Goal: Contribute content: Contribute content

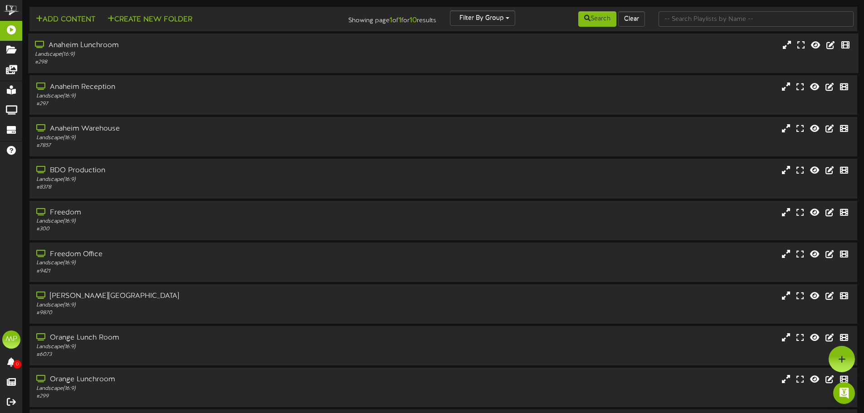
click at [87, 46] on div "Anaheim Lunchroom" at bounding box center [201, 45] width 332 height 10
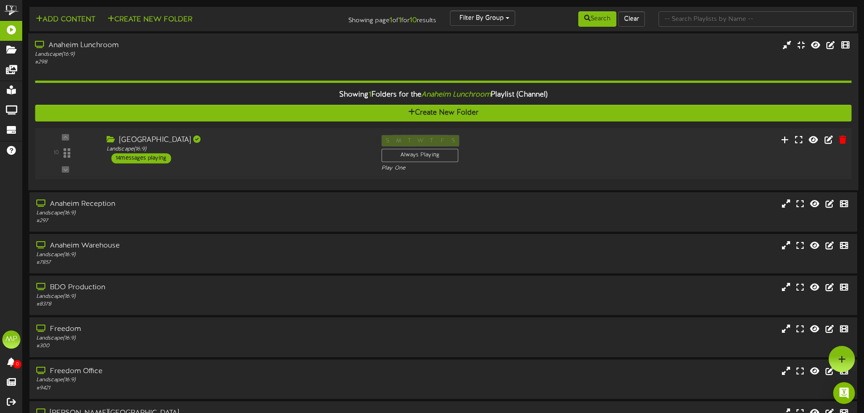
click at [123, 137] on div "[GEOGRAPHIC_DATA]" at bounding box center [237, 140] width 261 height 10
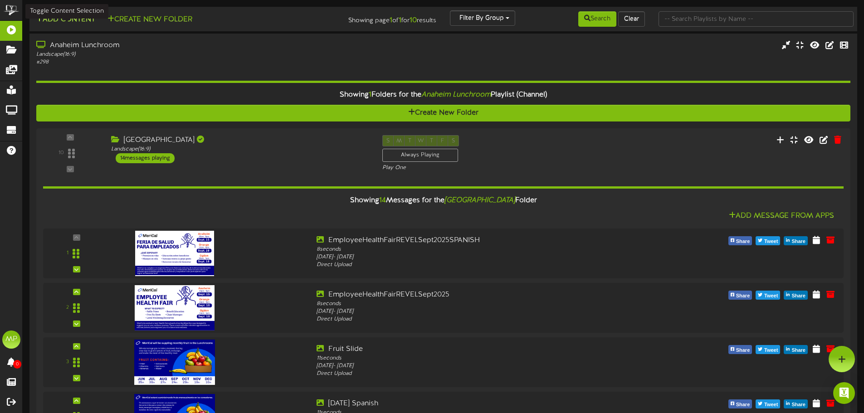
click at [61, 21] on button "Add Content" at bounding box center [65, 19] width 65 height 11
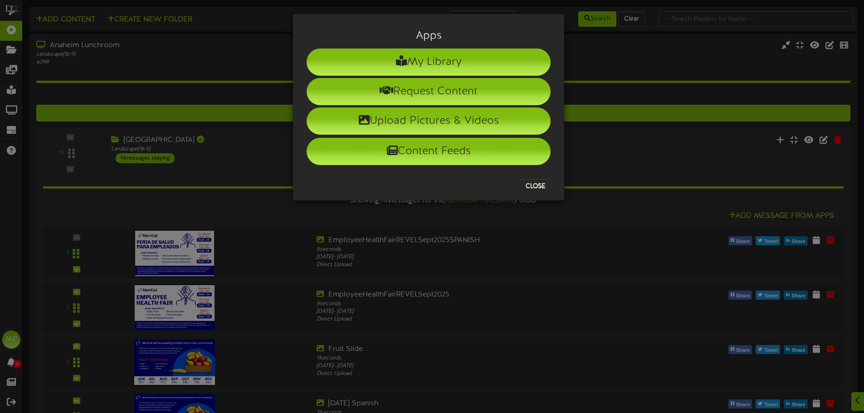
scroll to position [45, 0]
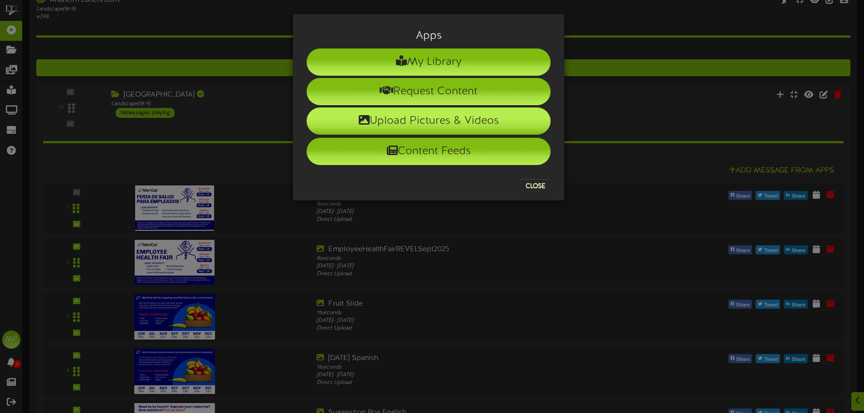
click at [515, 127] on li "Upload Pictures & Videos" at bounding box center [428, 120] width 244 height 27
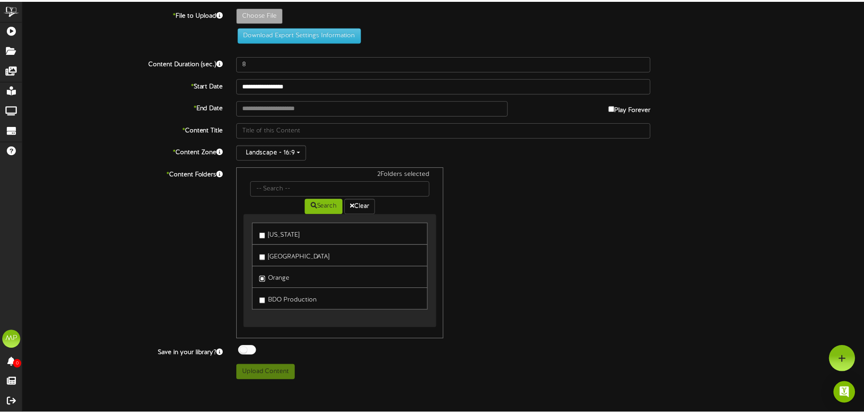
scroll to position [0, 0]
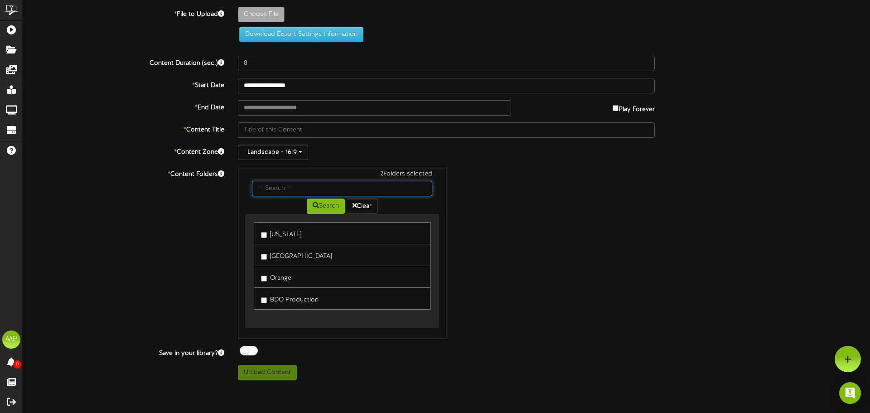
click at [317, 186] on input "text" at bounding box center [342, 188] width 180 height 15
type input "**********"
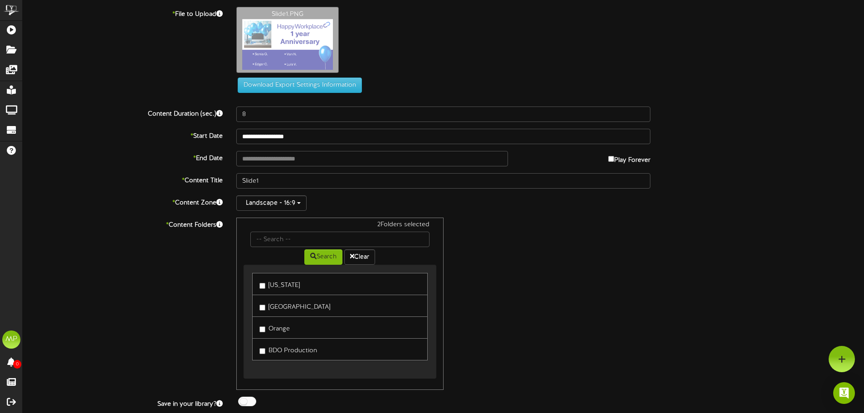
click at [366, 48] on div "Slide1.PNG" at bounding box center [549, 42] width 641 height 71
click at [391, 37] on div "Slide1.PNG" at bounding box center [549, 42] width 641 height 71
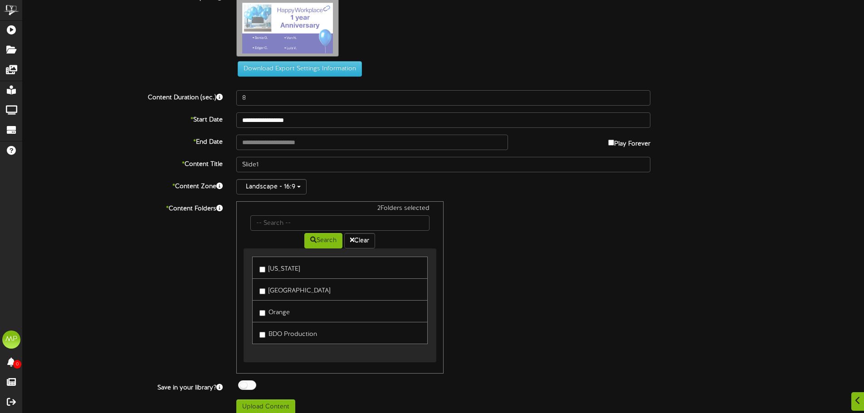
scroll to position [25, 0]
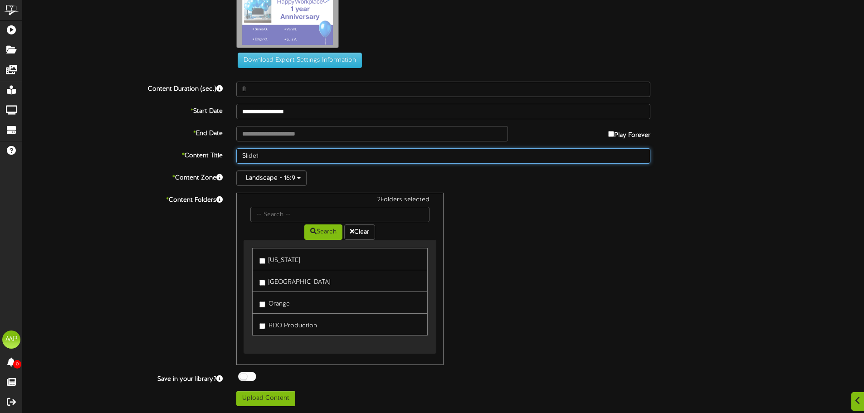
drag, startPoint x: 272, startPoint y: 160, endPoint x: 223, endPoint y: 160, distance: 49.0
click at [223, 160] on div "* Content Title Slide1" at bounding box center [443, 155] width 854 height 15
type input "CA Sept Bday"
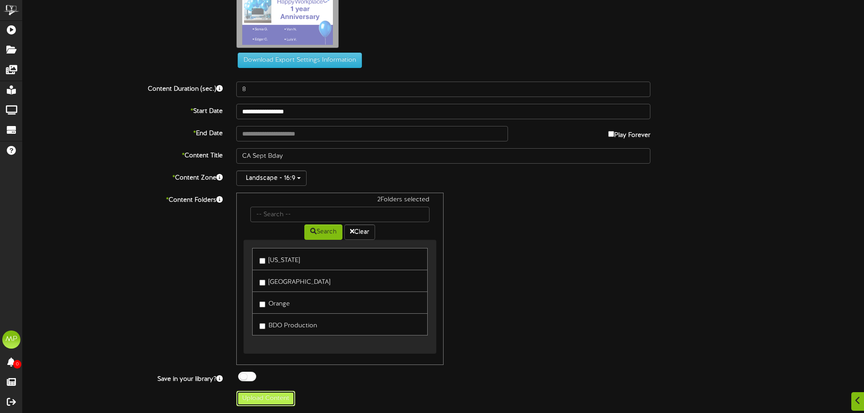
click at [279, 399] on button "Upload Content" at bounding box center [265, 398] width 59 height 15
type input "**********"
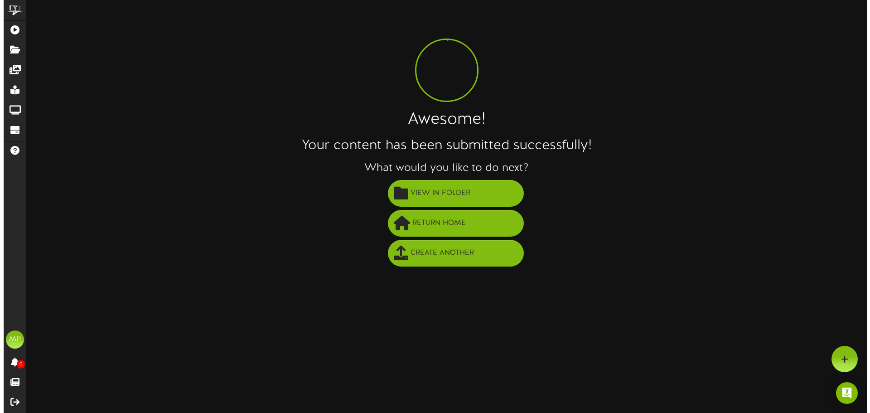
scroll to position [0, 0]
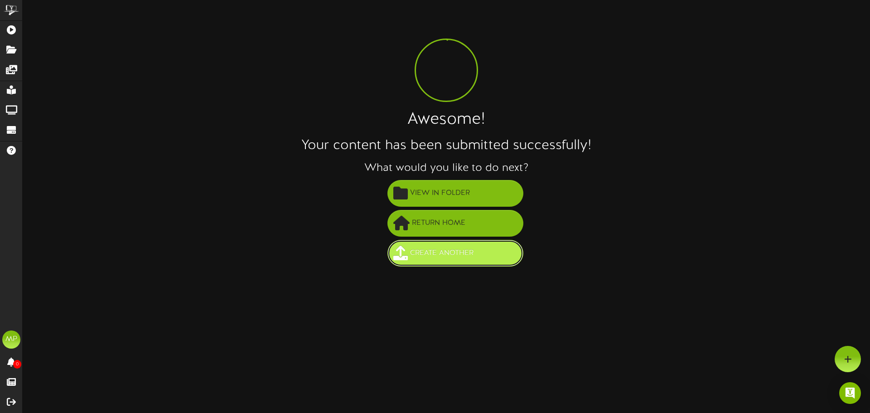
click at [422, 252] on span "Create Another" at bounding box center [442, 253] width 68 height 15
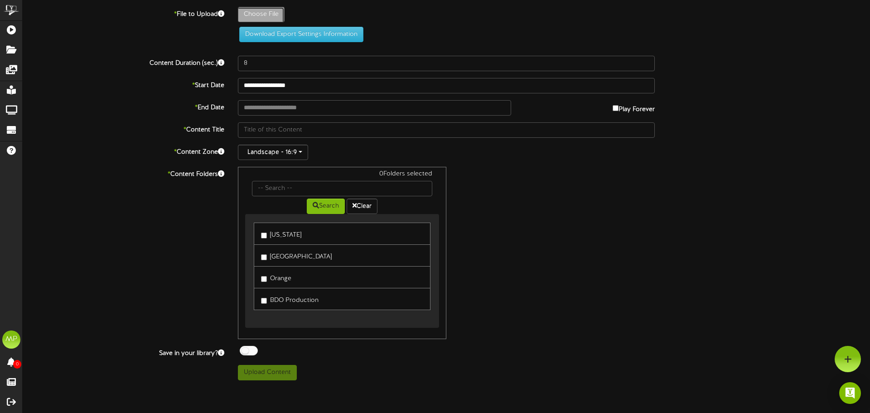
type input "**********"
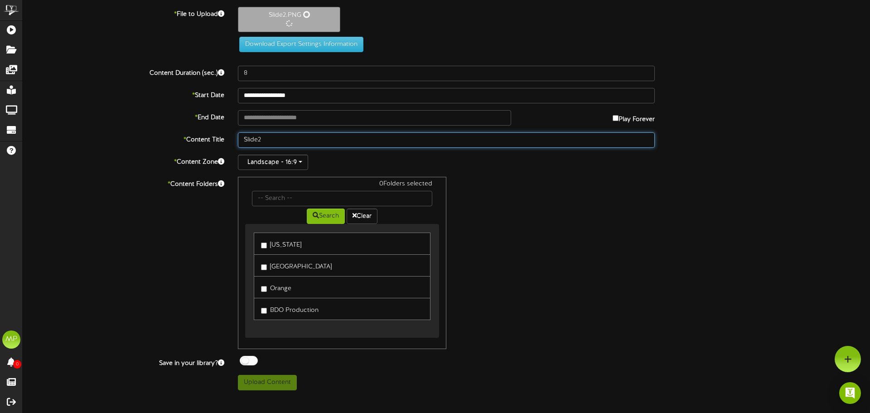
drag, startPoint x: 272, startPoint y: 140, endPoint x: 216, endPoint y: 151, distance: 56.9
click at [217, 150] on div "**********" at bounding box center [447, 198] width 848 height 383
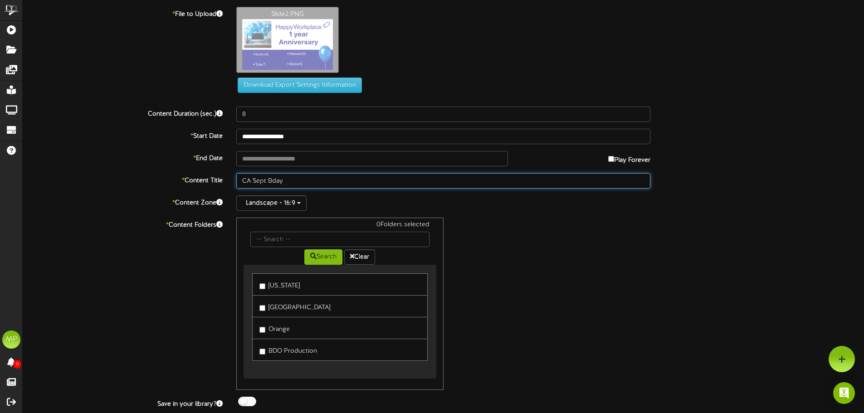
drag, startPoint x: 288, startPoint y: 179, endPoint x: 268, endPoint y: 183, distance: 20.4
click at [268, 183] on input "CA Sept Bday" at bounding box center [443, 180] width 414 height 15
type input "CA Sept Anniversary"
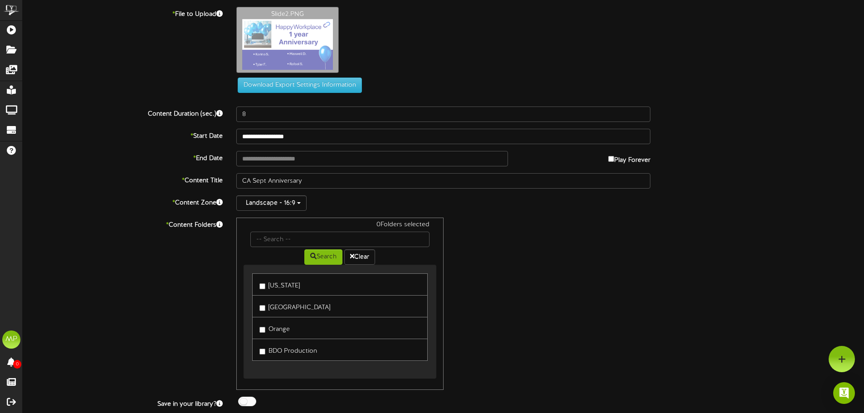
click at [335, 203] on div "Landscape - 16:9" at bounding box center [443, 202] width 414 height 15
click at [262, 325] on label "Orange" at bounding box center [274, 328] width 30 height 12
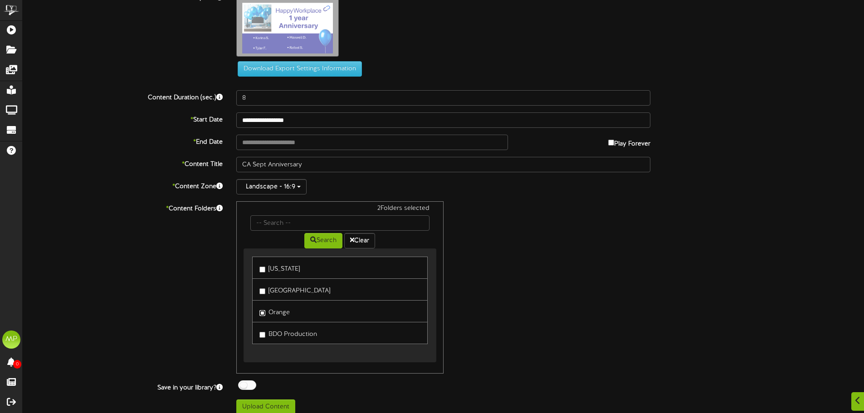
scroll to position [25, 0]
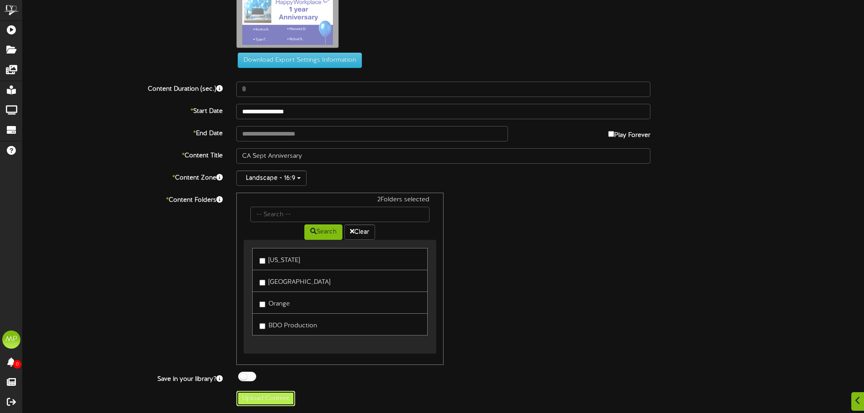
click at [282, 398] on button "Upload Content" at bounding box center [265, 398] width 59 height 15
type input "**********"
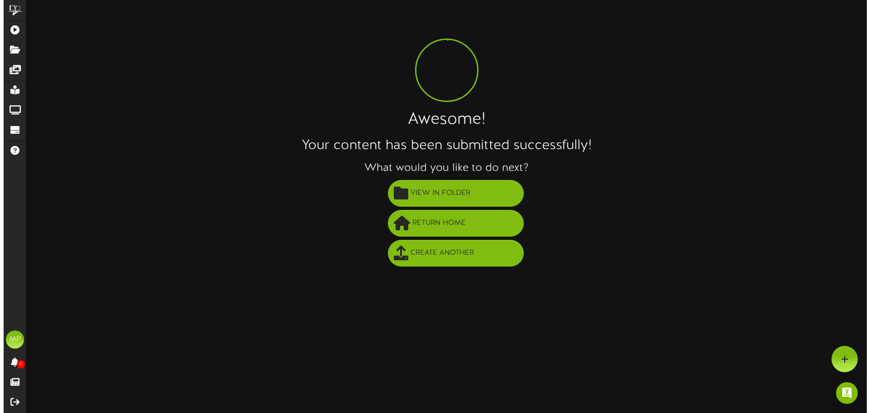
scroll to position [0, 0]
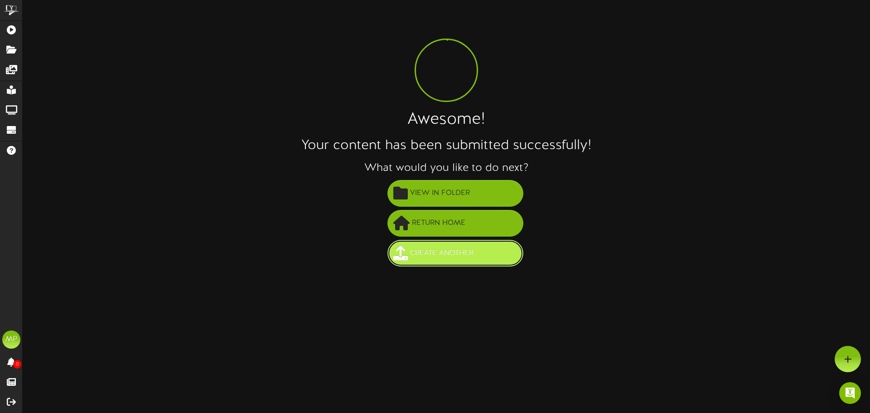
click at [466, 254] on span "Create Another" at bounding box center [442, 253] width 68 height 15
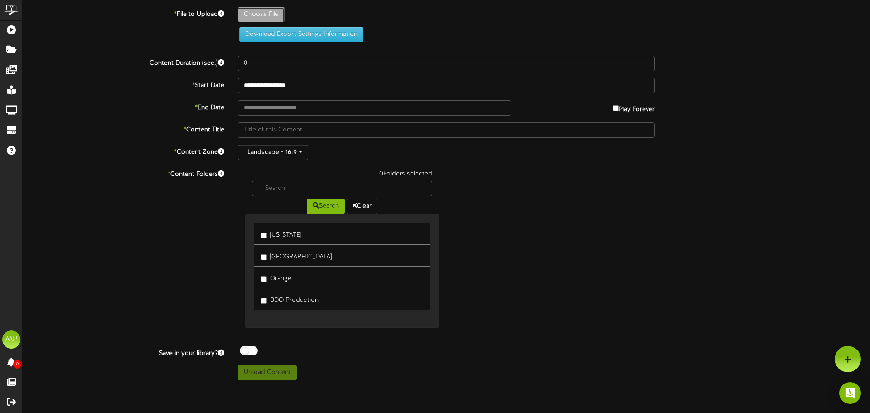
type input "**********"
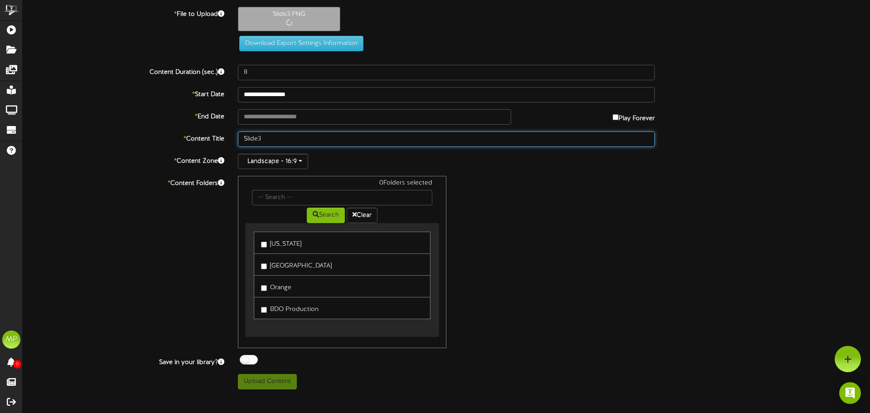
drag, startPoint x: 265, startPoint y: 138, endPoint x: 239, endPoint y: 139, distance: 25.9
click at [239, 138] on input "Slide3" at bounding box center [446, 138] width 417 height 15
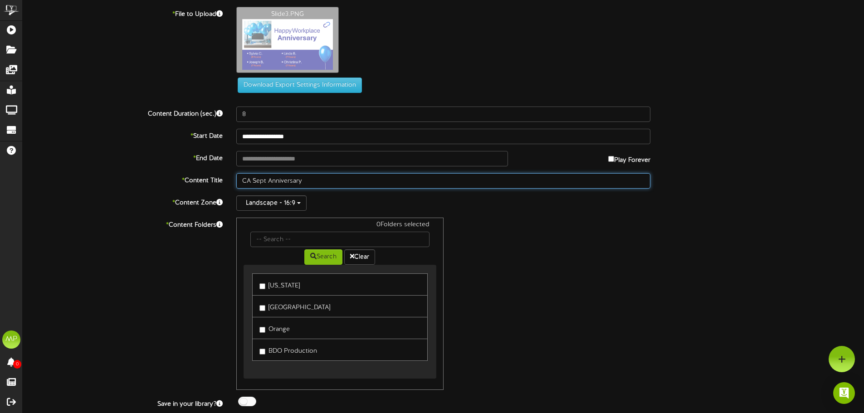
type input "CA Sept Anniversary"
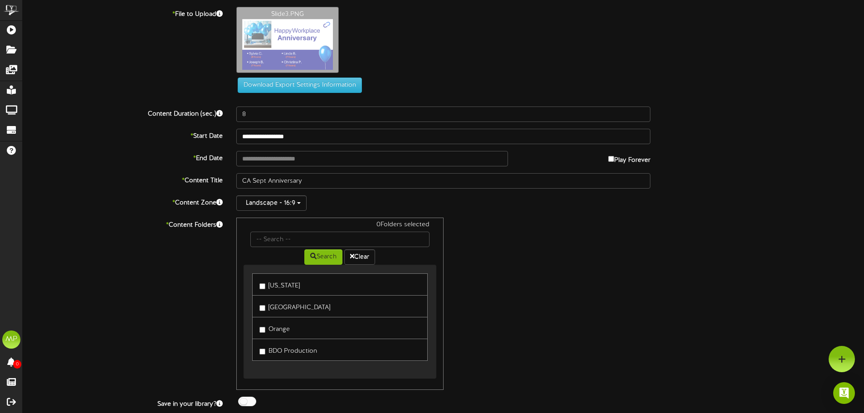
click at [276, 305] on label "Anaheim" at bounding box center [294, 306] width 71 height 12
click at [277, 328] on label "Orange" at bounding box center [274, 328] width 30 height 12
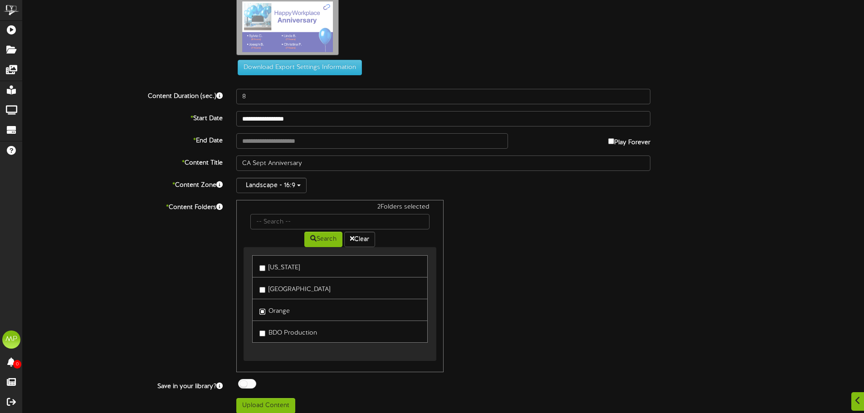
scroll to position [25, 0]
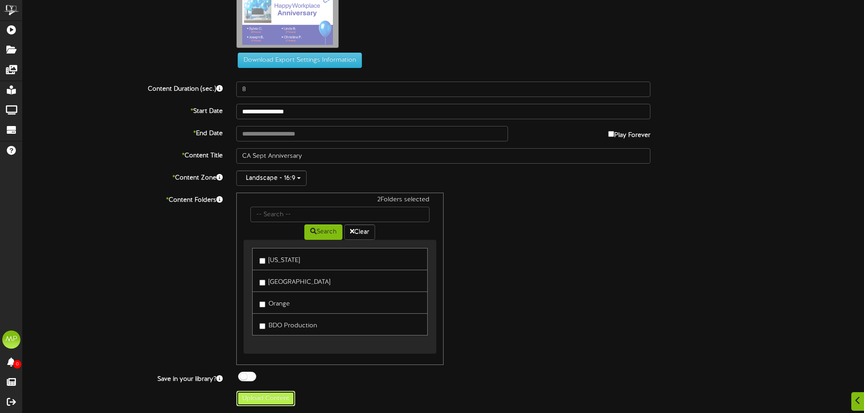
click at [289, 399] on button "Upload Content" at bounding box center [265, 398] width 59 height 15
type input "**********"
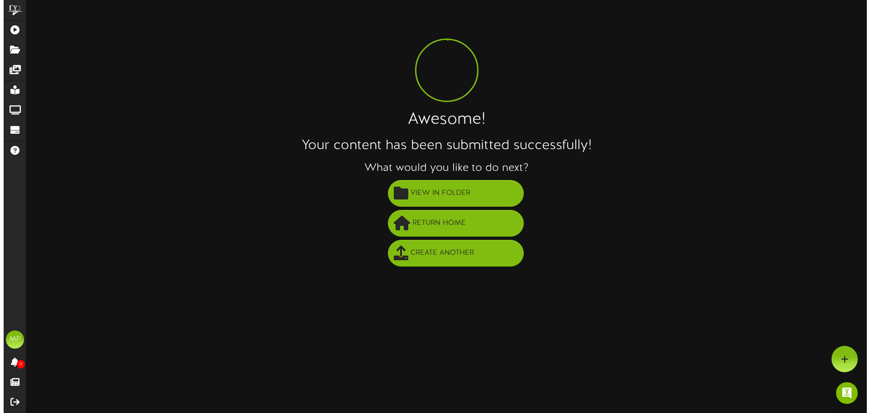
scroll to position [0, 0]
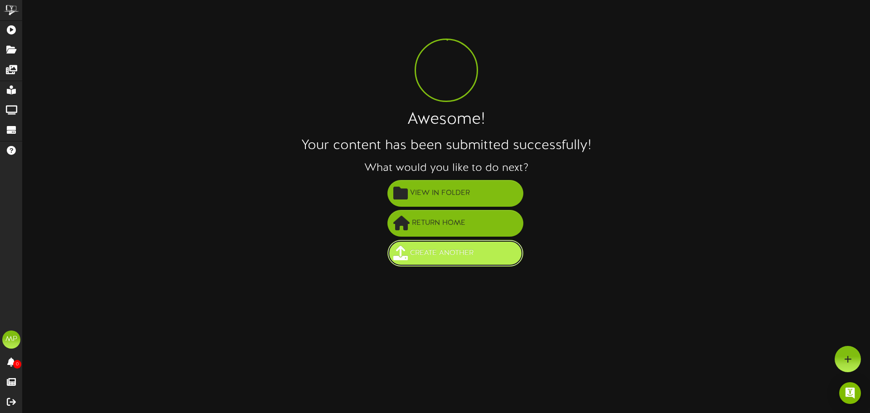
click at [460, 259] on span "Create Another" at bounding box center [442, 253] width 68 height 15
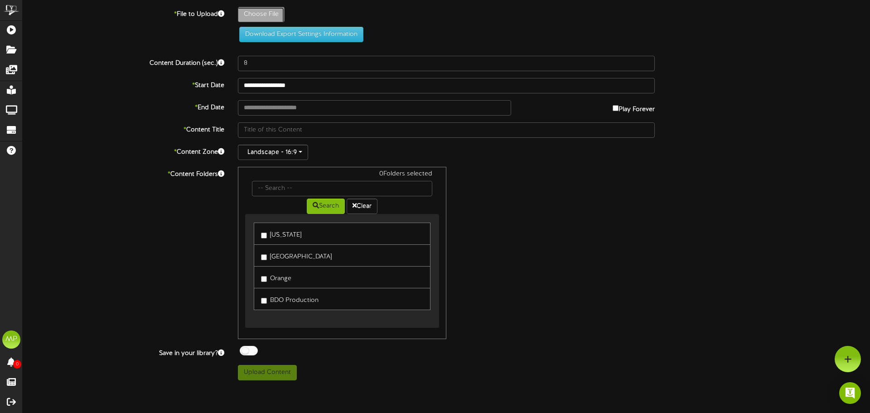
type input "**********"
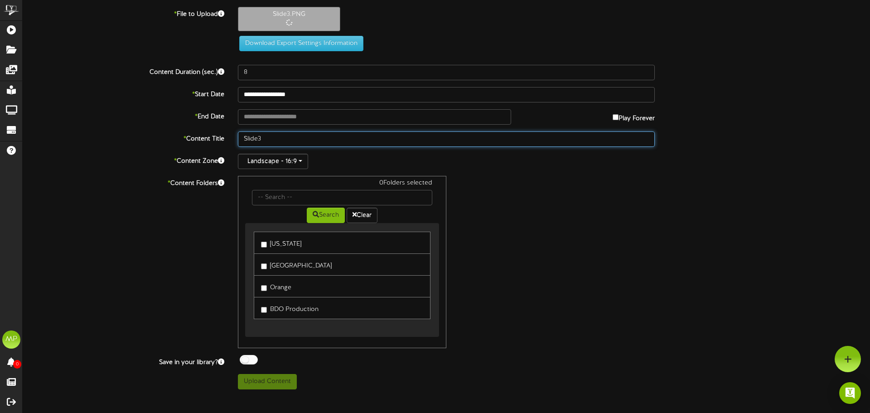
drag, startPoint x: 269, startPoint y: 137, endPoint x: 228, endPoint y: 131, distance: 40.8
click at [228, 131] on div "* Content Title Slide3" at bounding box center [446, 138] width 861 height 15
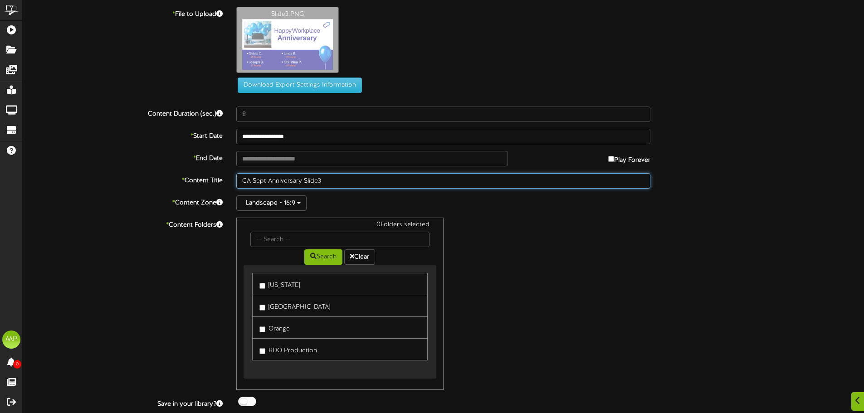
scroll to position [25, 0]
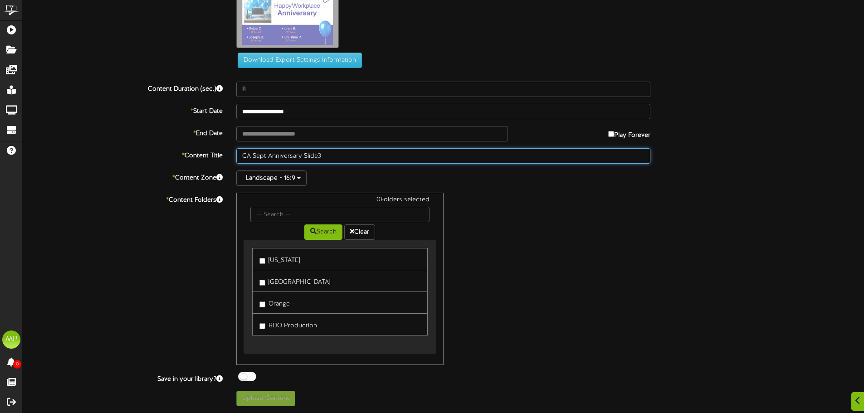
type input "CA Sept Anniversary Slide3"
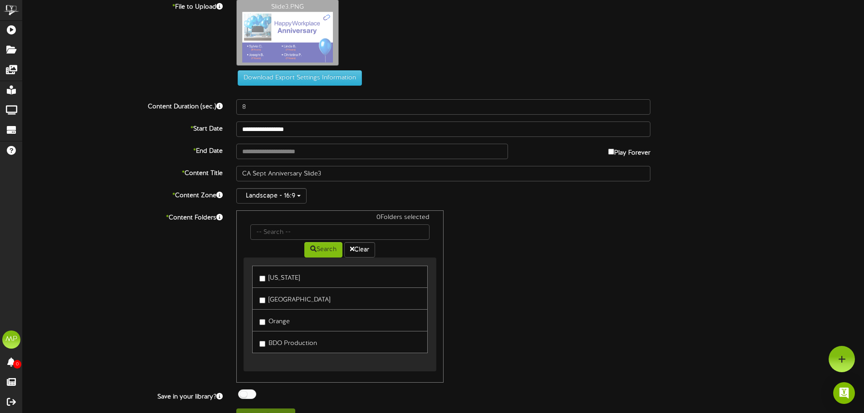
scroll to position [0, 0]
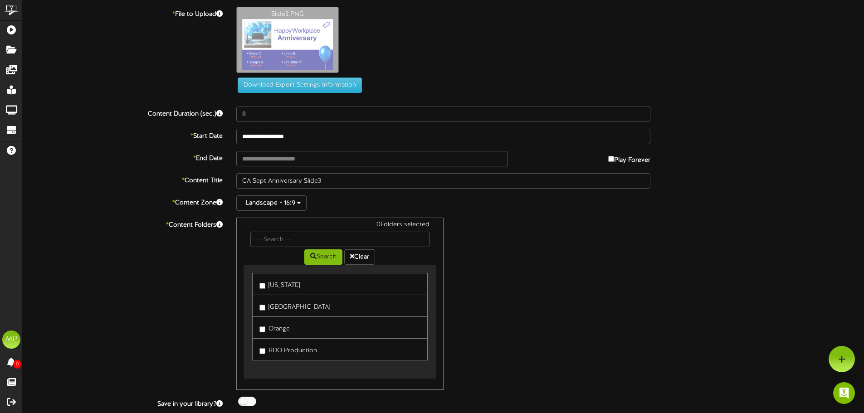
click at [262, 304] on label "[GEOGRAPHIC_DATA]" at bounding box center [294, 306] width 71 height 12
click at [263, 325] on label "Orange" at bounding box center [274, 327] width 30 height 12
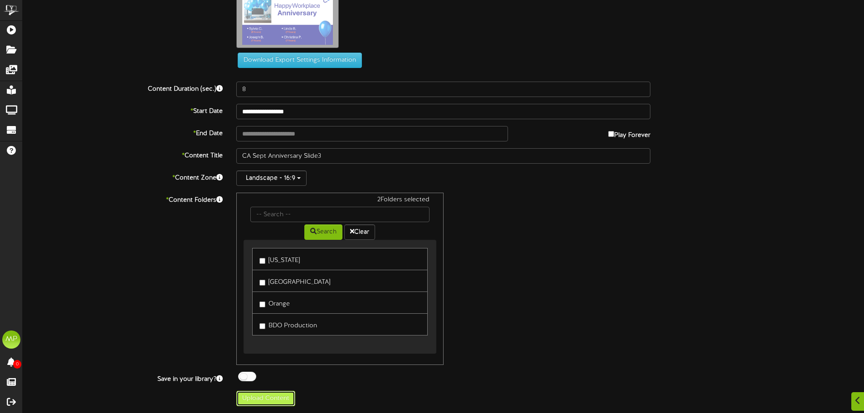
click at [263, 396] on button "Upload Content" at bounding box center [265, 398] width 59 height 15
type input "**********"
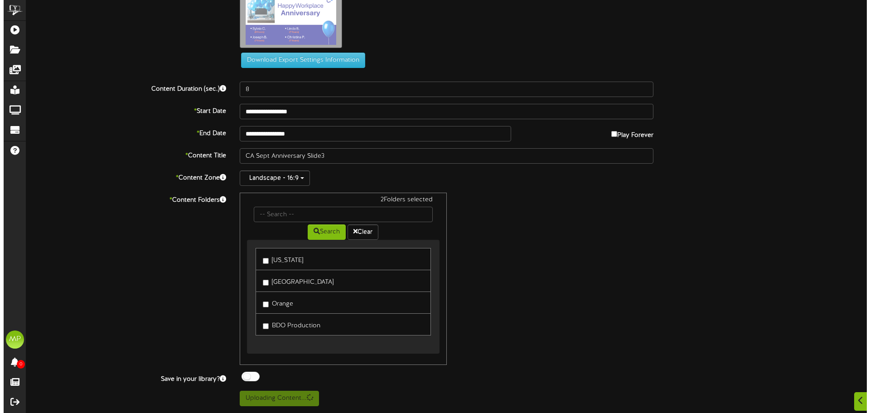
scroll to position [0, 0]
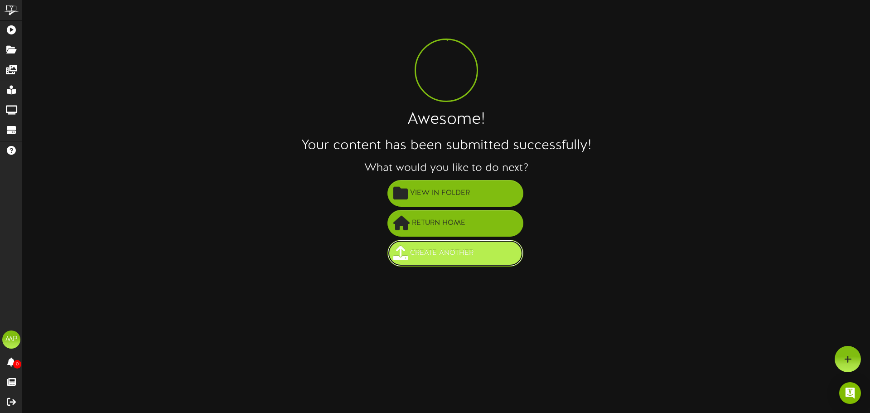
click at [468, 247] on span "Create Another" at bounding box center [442, 253] width 68 height 15
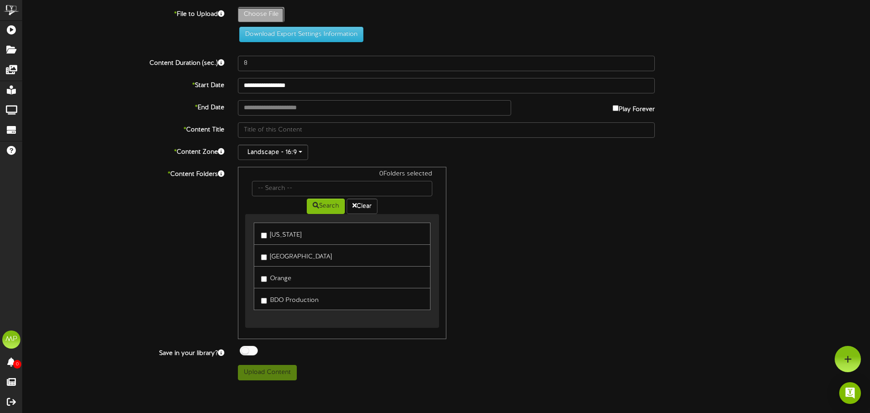
type input "**********"
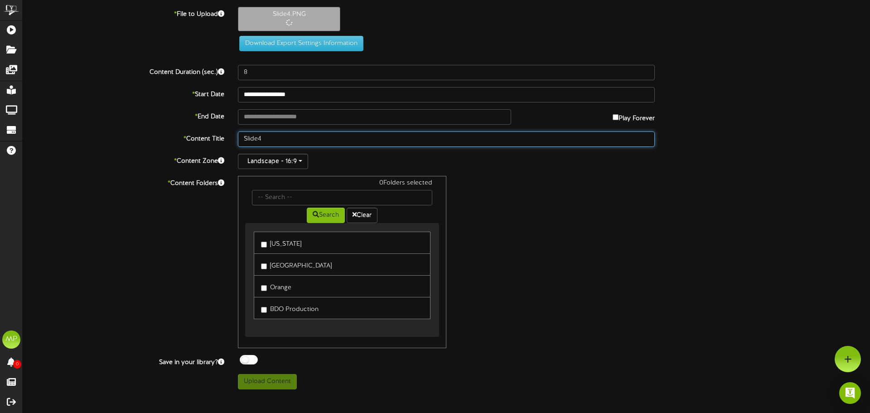
click at [243, 141] on input "Slide4" at bounding box center [446, 138] width 417 height 15
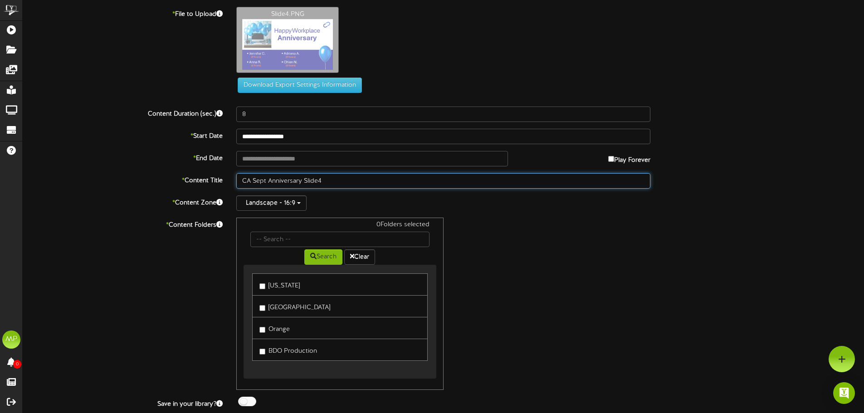
type input "CA Sept Anniversary Slide4"
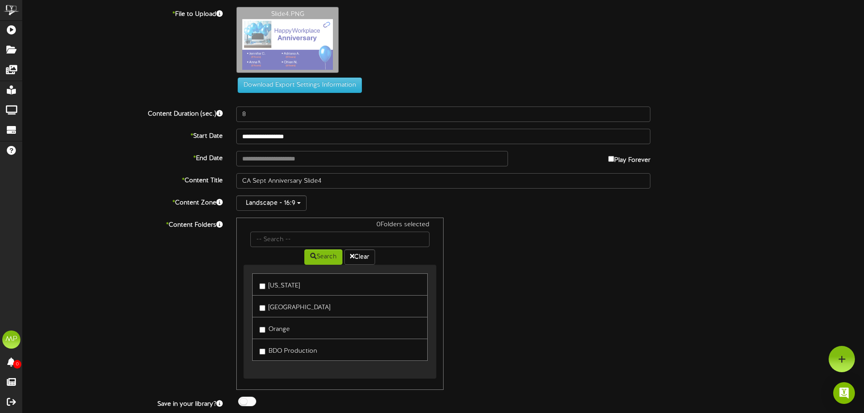
click at [275, 309] on label "[GEOGRAPHIC_DATA]" at bounding box center [294, 306] width 71 height 12
click at [277, 334] on label "Orange" at bounding box center [274, 328] width 30 height 12
click at [268, 311] on label "[GEOGRAPHIC_DATA]" at bounding box center [294, 306] width 71 height 12
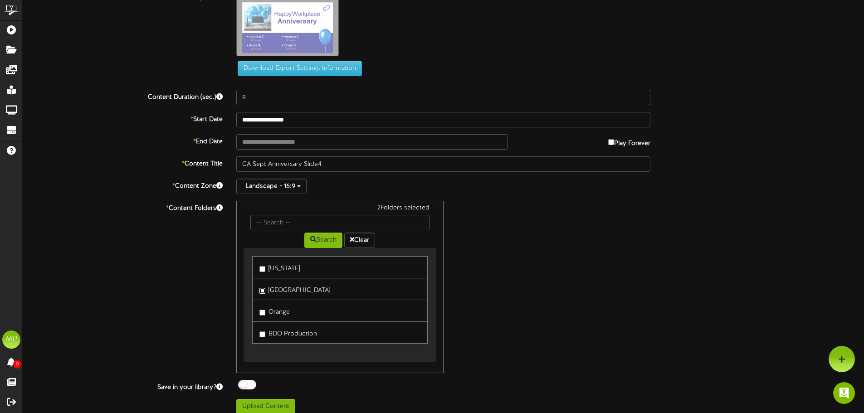
scroll to position [25, 0]
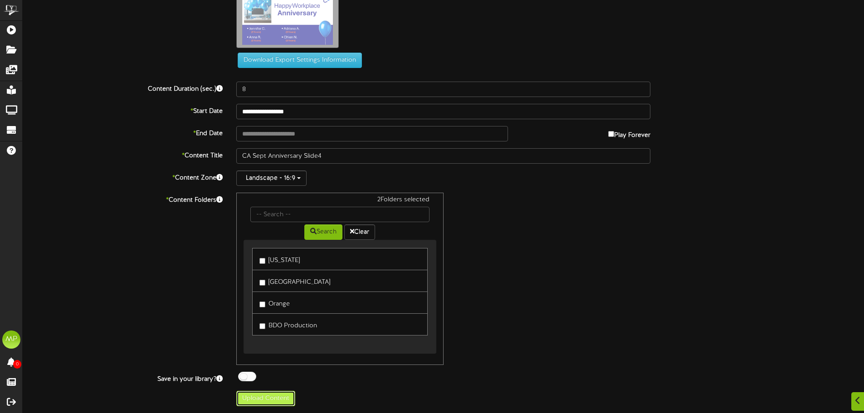
click at [279, 398] on button "Upload Content" at bounding box center [265, 398] width 59 height 15
type input "**********"
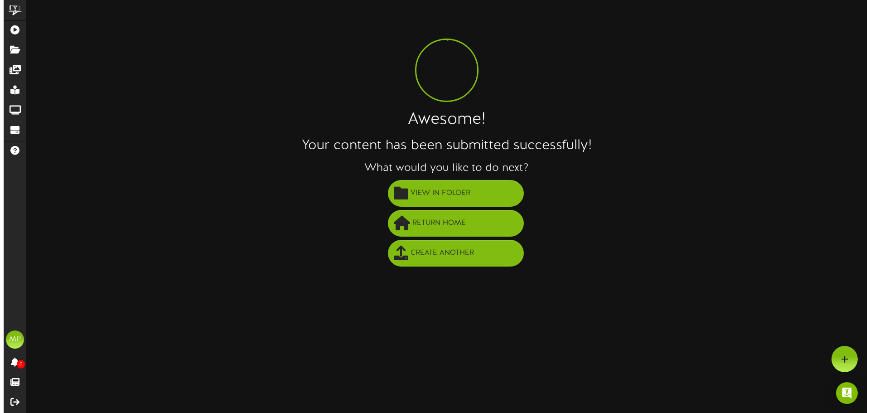
scroll to position [0, 0]
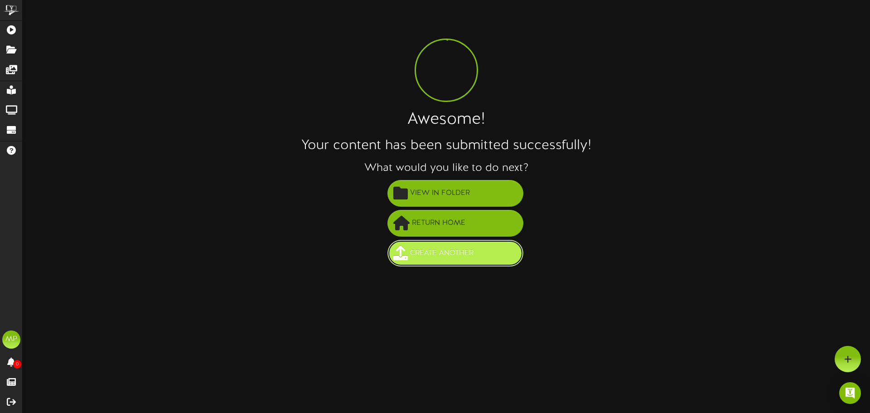
click at [478, 246] on button "Create Another" at bounding box center [456, 253] width 136 height 27
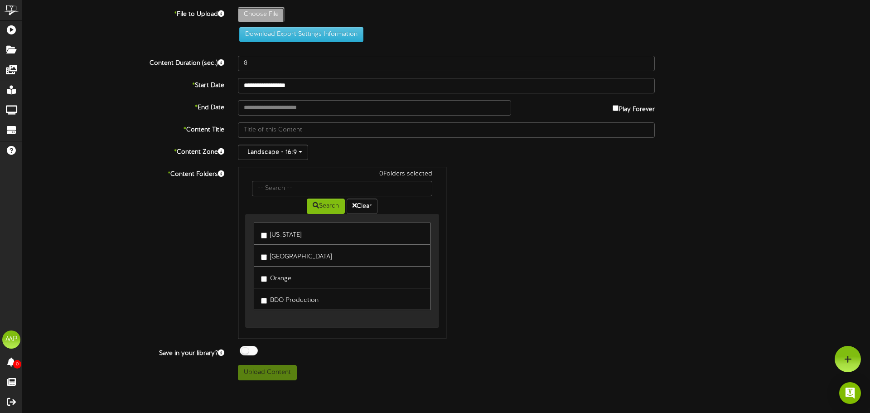
type input "**********"
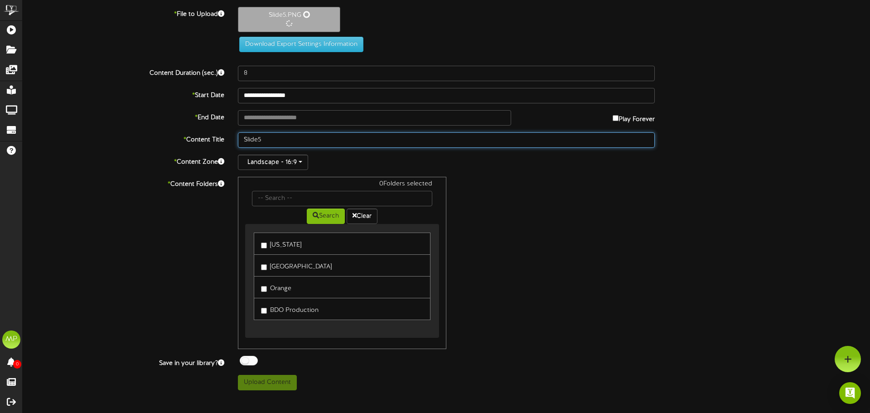
click at [244, 139] on input "Slide5" at bounding box center [446, 139] width 417 height 15
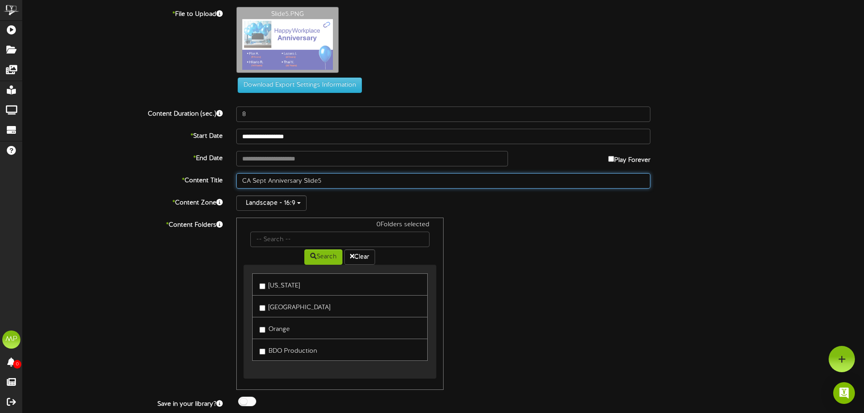
type input "CA Sept Anniversary Slide5"
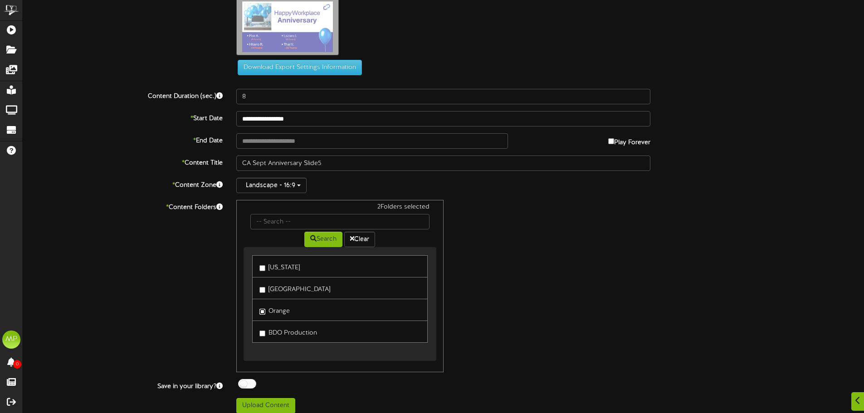
scroll to position [25, 0]
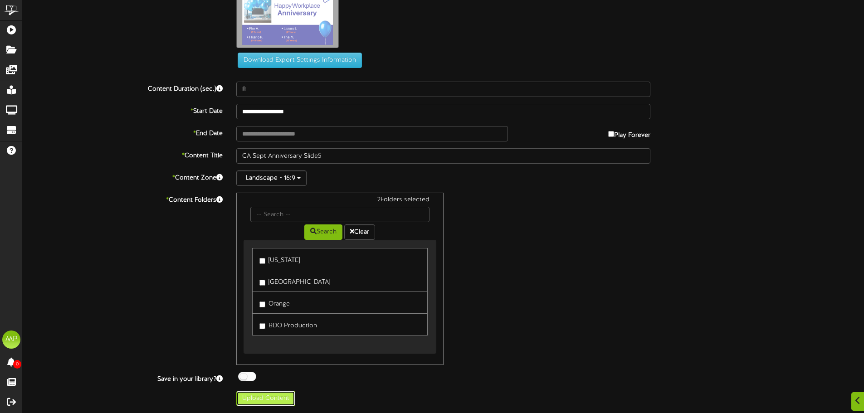
click at [277, 393] on button "Upload Content" at bounding box center [265, 398] width 59 height 15
type input "**********"
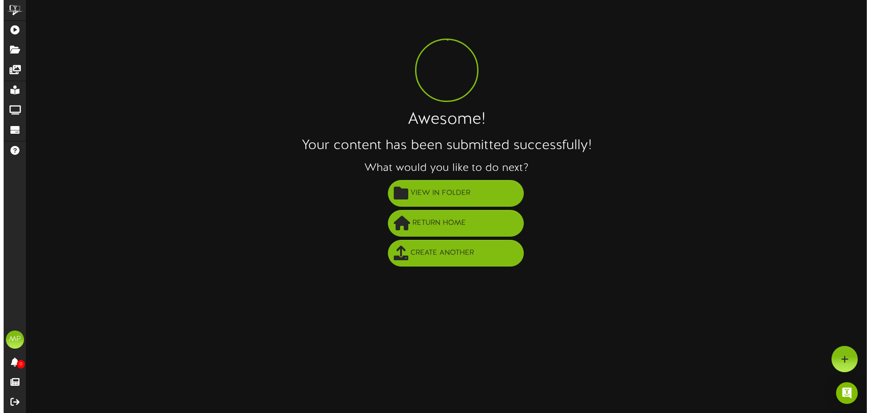
scroll to position [0, 0]
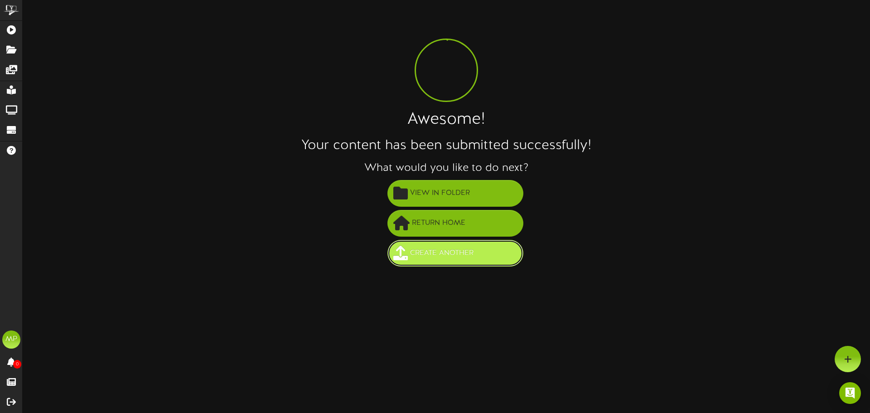
click at [469, 255] on span "Create Another" at bounding box center [442, 253] width 68 height 15
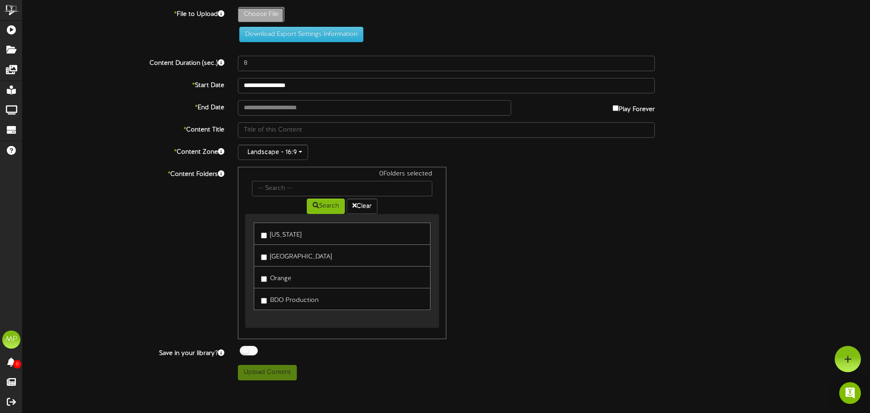
type input "**********"
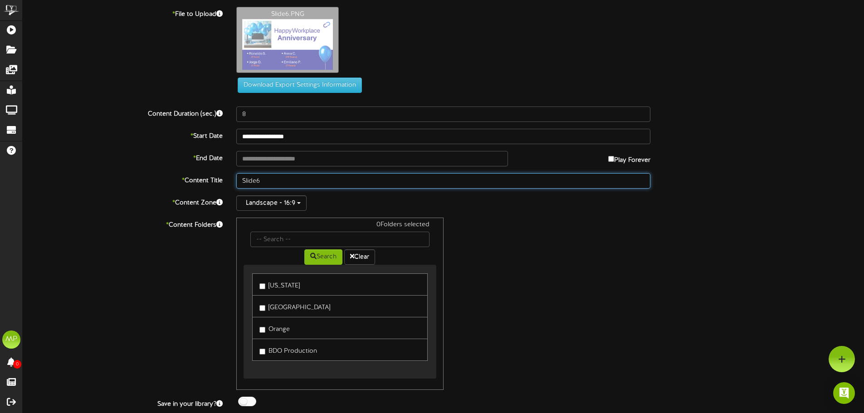
click at [243, 180] on input "Slide6" at bounding box center [443, 180] width 414 height 15
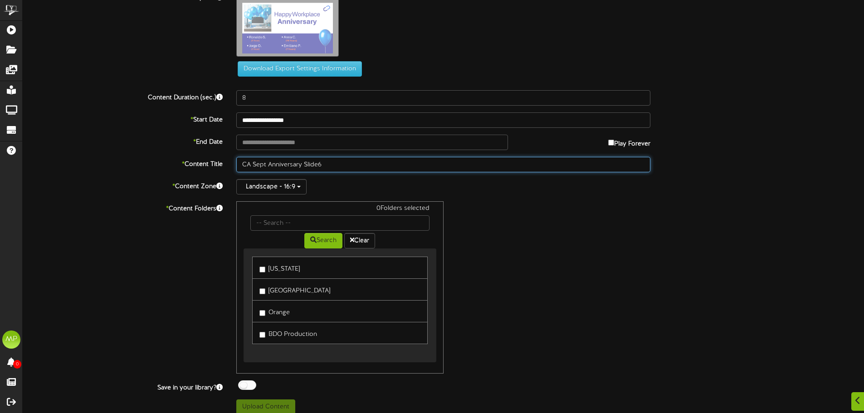
scroll to position [25, 0]
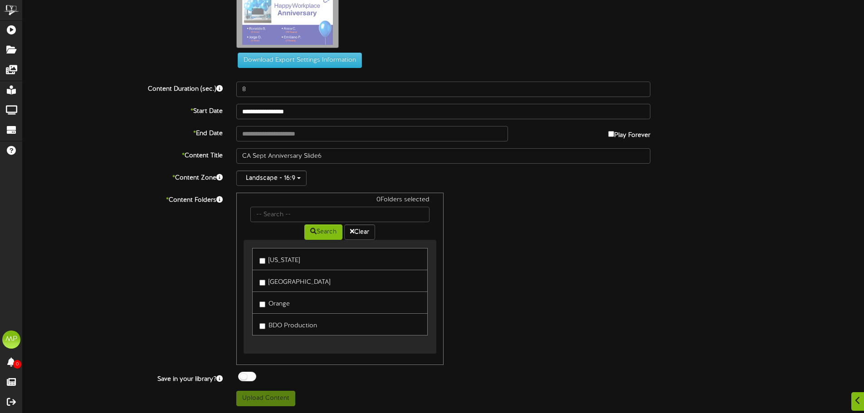
click at [271, 407] on div "ChannelValet Playlists Folders Messages My Library Groups Devices Help MP [PERS…" at bounding box center [432, 194] width 864 height 438
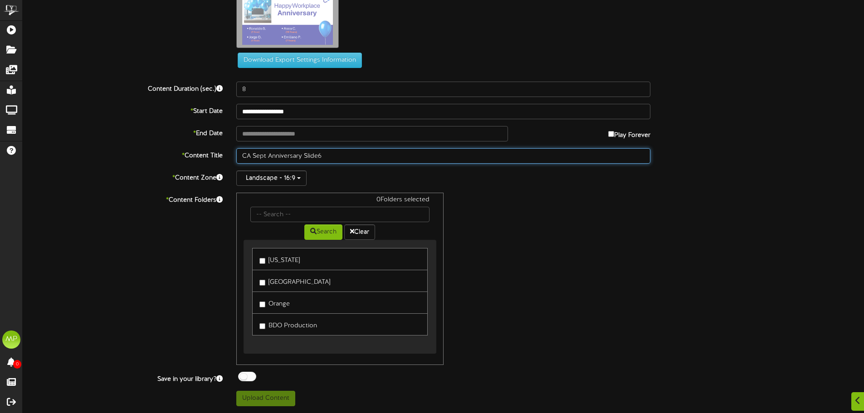
click at [320, 155] on input "CA Sept Anniversary Slide6" at bounding box center [443, 155] width 414 height 15
type input "CA Sept Anniversary Slide 6"
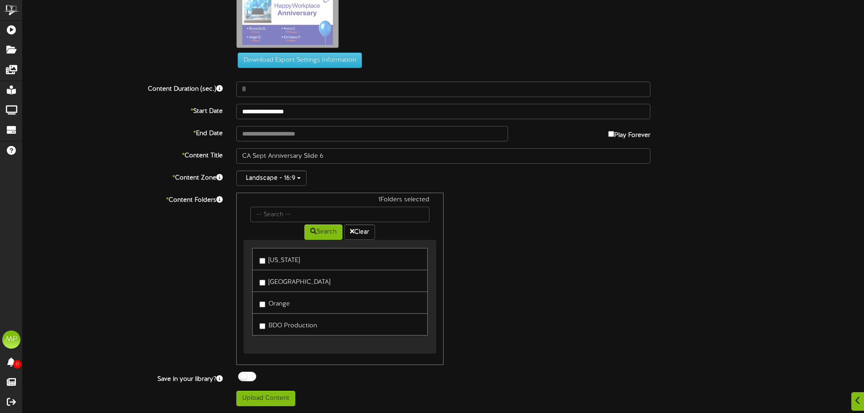
drag, startPoint x: 261, startPoint y: 296, endPoint x: 261, endPoint y: 301, distance: 5.0
click at [261, 297] on link "Orange" at bounding box center [339, 302] width 175 height 22
click at [281, 401] on button "Upload Content" at bounding box center [265, 398] width 59 height 15
type input "**********"
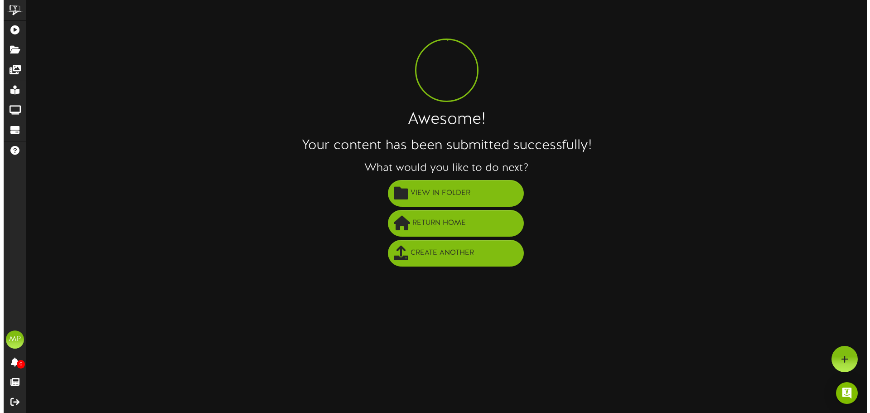
scroll to position [0, 0]
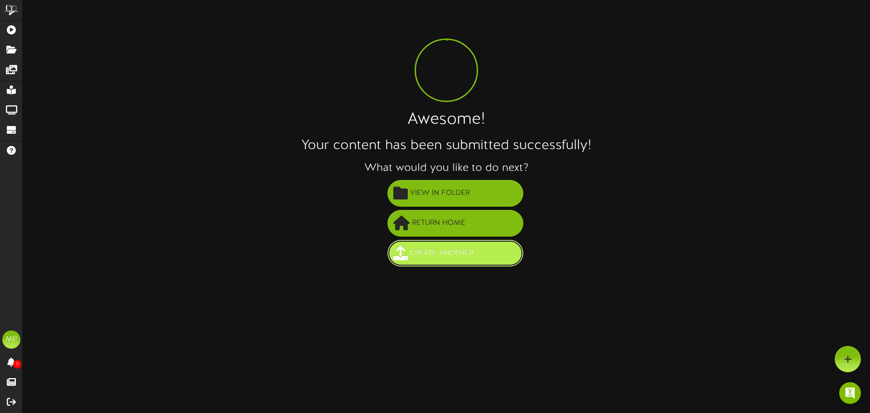
click at [457, 260] on span "Create Another" at bounding box center [442, 253] width 68 height 15
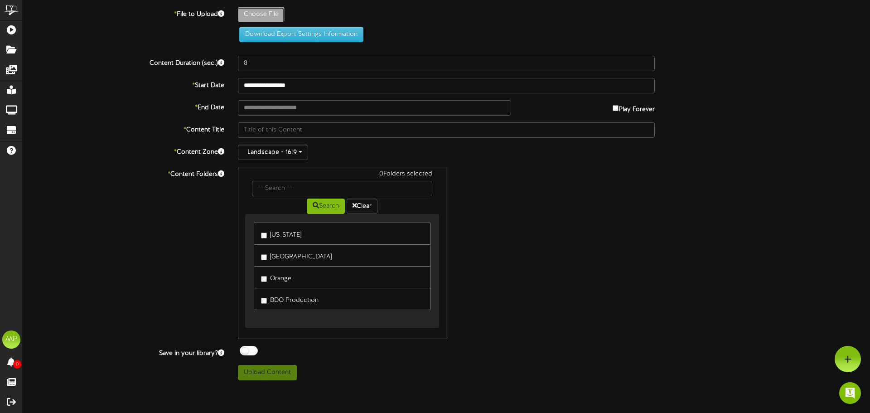
type input "**********"
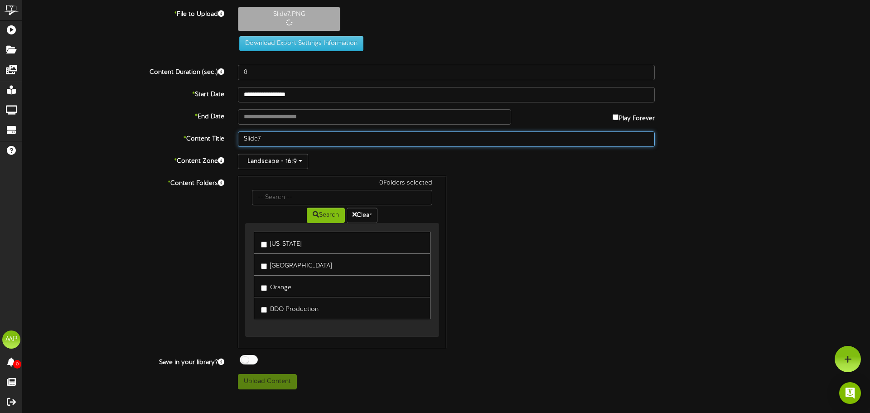
click at [243, 138] on input "Slide7" at bounding box center [446, 138] width 417 height 15
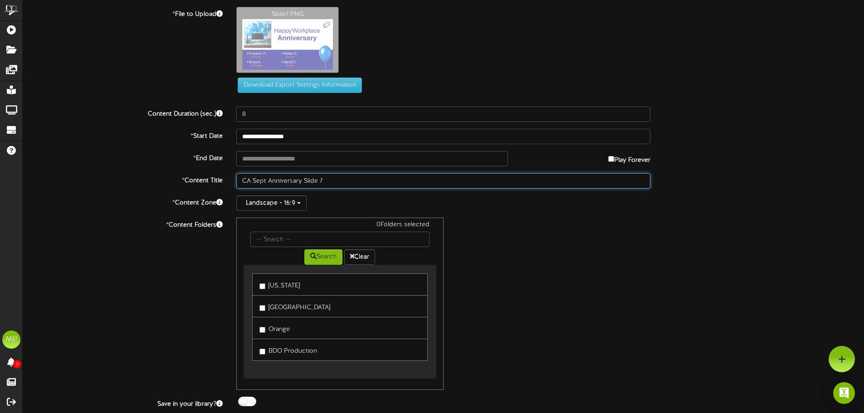
type input "CA Sept Anniversary Slide 7"
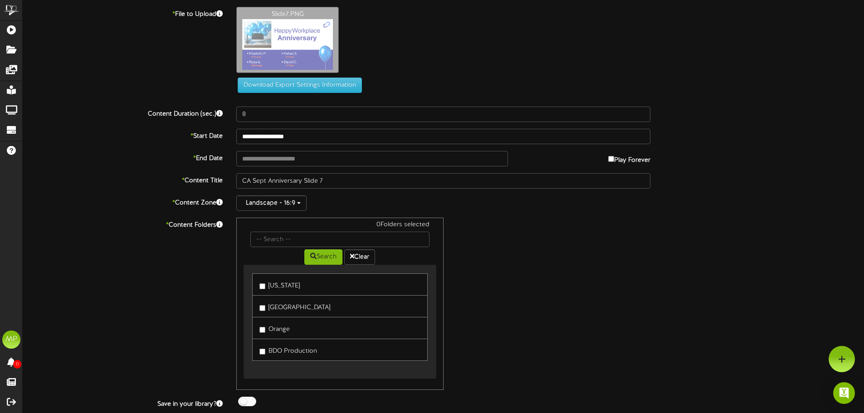
click at [269, 312] on label "[GEOGRAPHIC_DATA]" at bounding box center [294, 306] width 71 height 12
click at [267, 326] on label "Orange" at bounding box center [274, 328] width 30 height 12
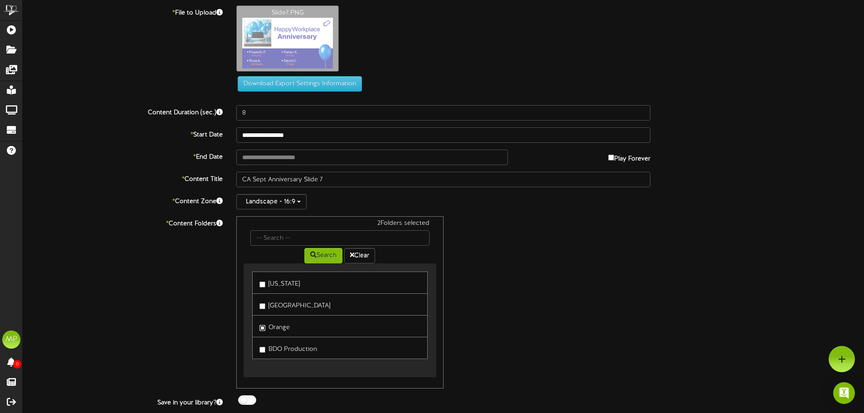
scroll to position [25, 0]
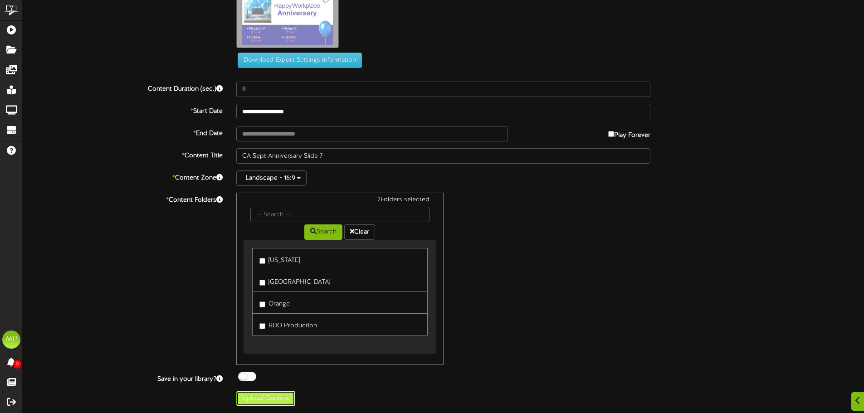
click at [286, 398] on button "Upload Content" at bounding box center [265, 398] width 59 height 15
type input "**********"
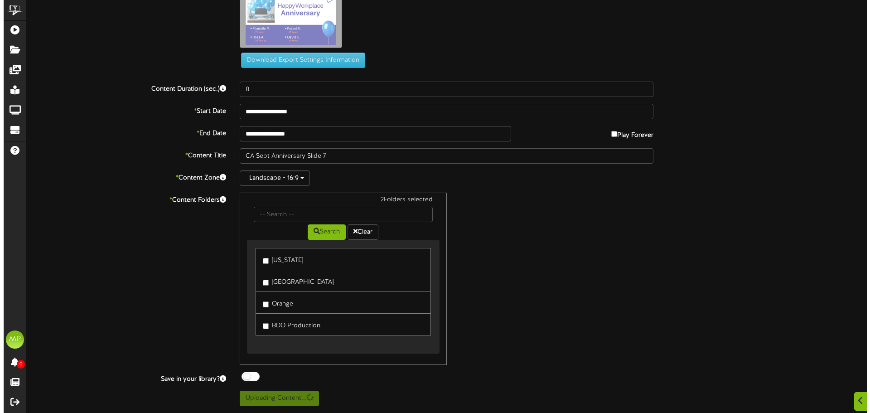
scroll to position [0, 0]
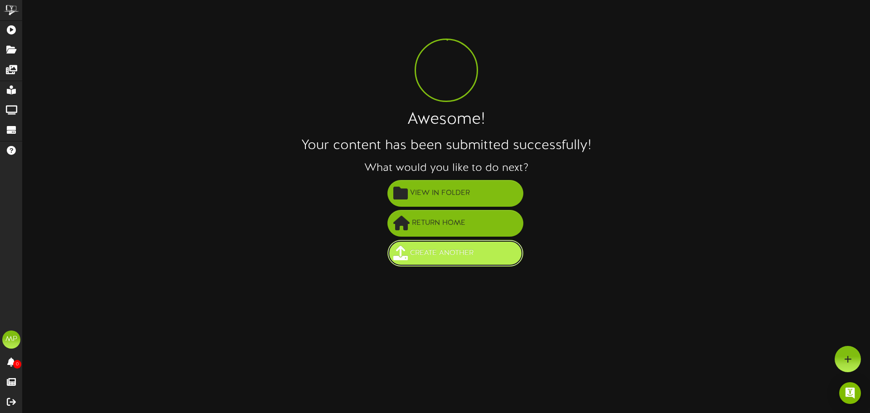
click at [468, 262] on button "Create Another" at bounding box center [456, 253] width 136 height 27
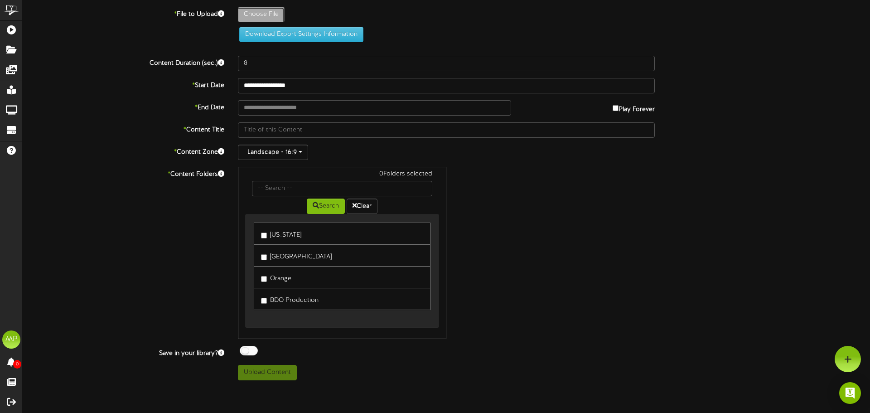
type input "**********"
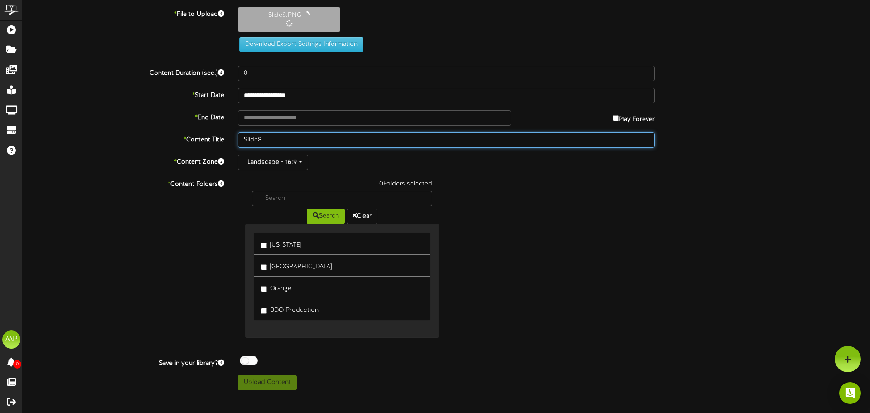
click at [244, 139] on input "Slide8" at bounding box center [446, 139] width 417 height 15
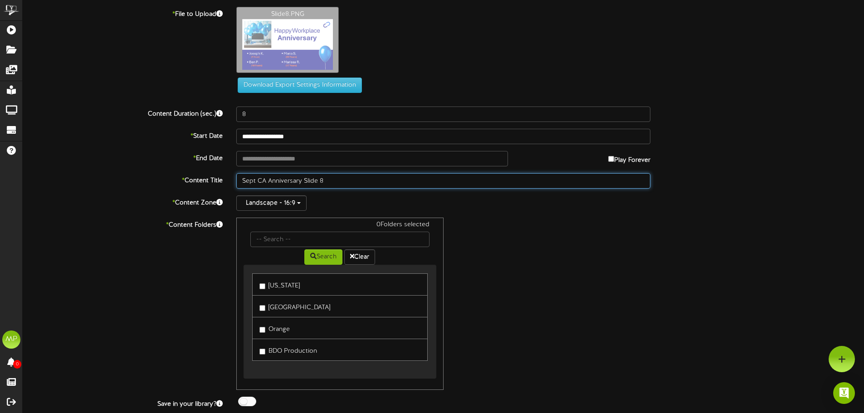
type input "Sept CA Anniversary Slide 8"
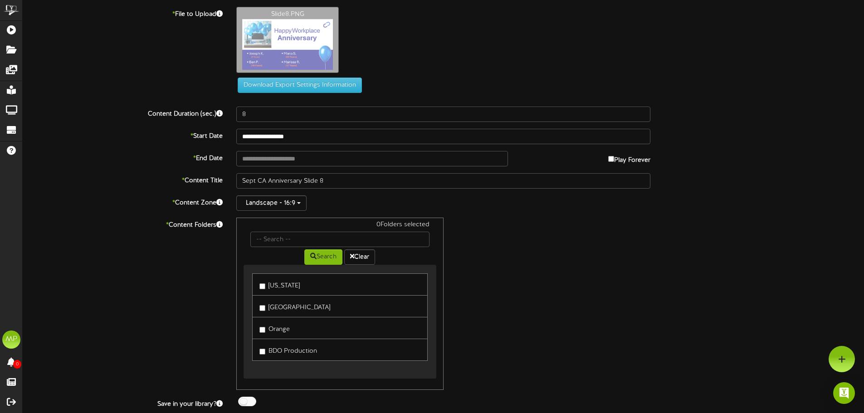
click at [257, 307] on link "[GEOGRAPHIC_DATA]" at bounding box center [339, 306] width 175 height 22
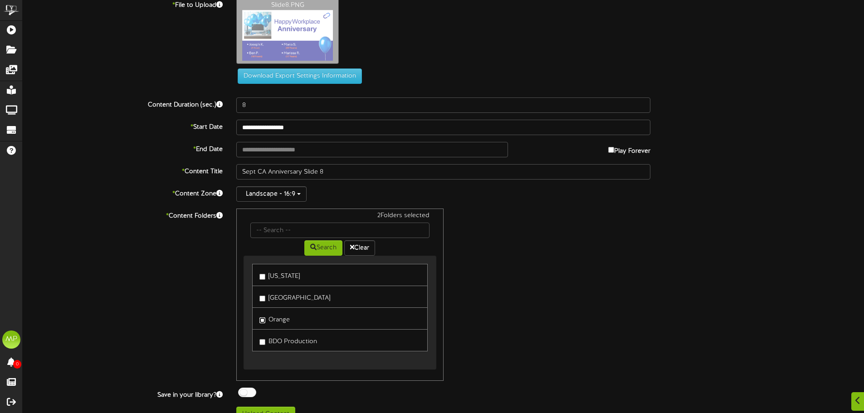
scroll to position [25, 0]
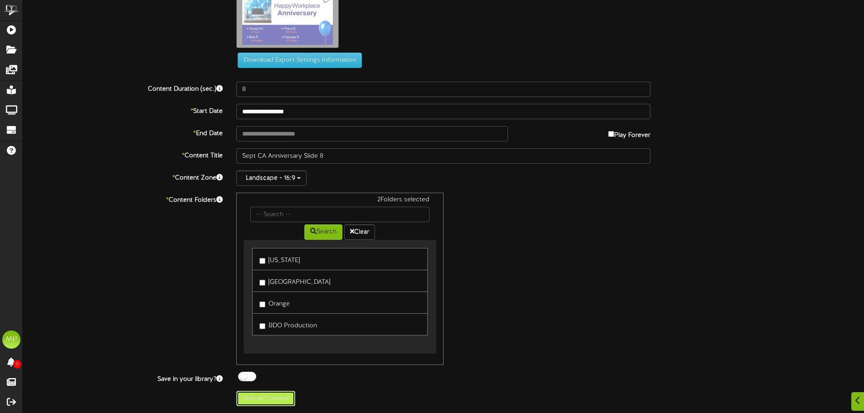
click at [288, 398] on button "Upload Content" at bounding box center [265, 398] width 59 height 15
type input "**********"
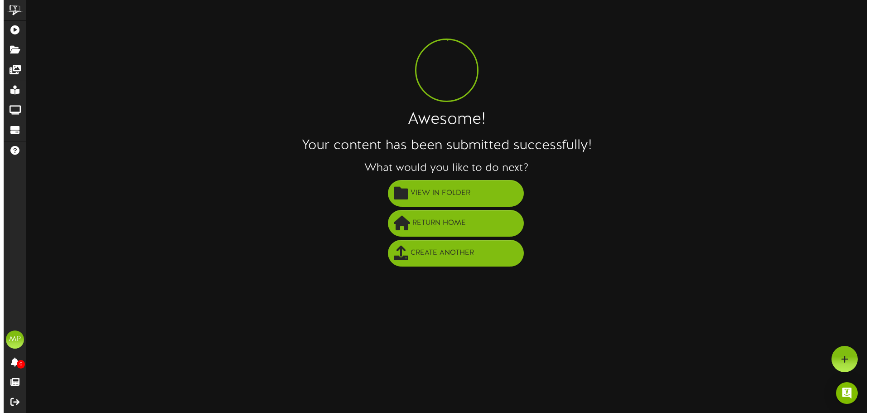
scroll to position [0, 0]
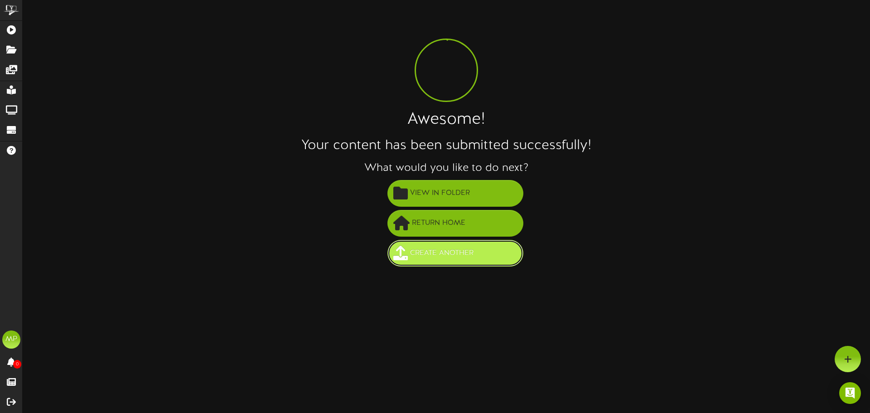
click at [488, 254] on button "Create Another" at bounding box center [456, 253] width 136 height 27
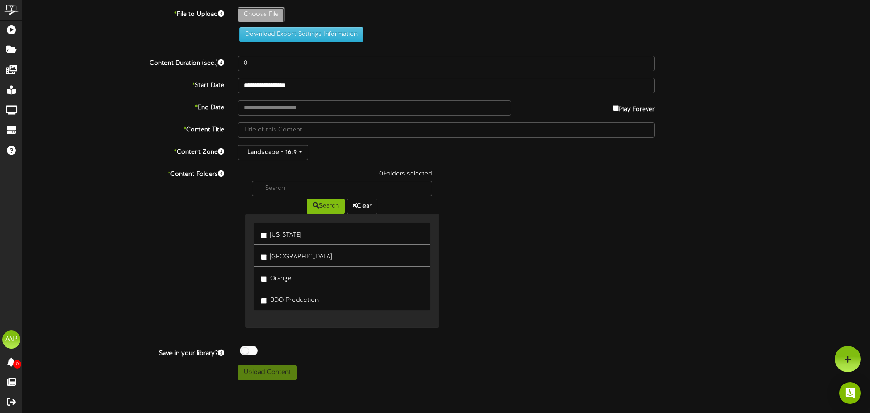
type input "**********"
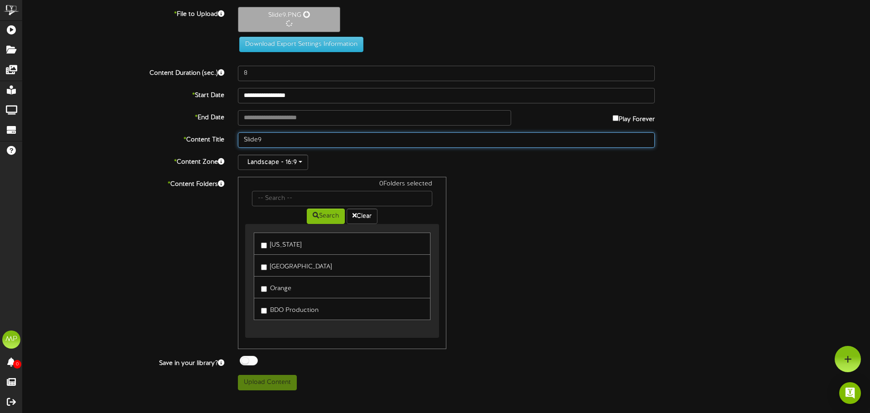
click at [244, 139] on input "Slide9" at bounding box center [446, 139] width 417 height 15
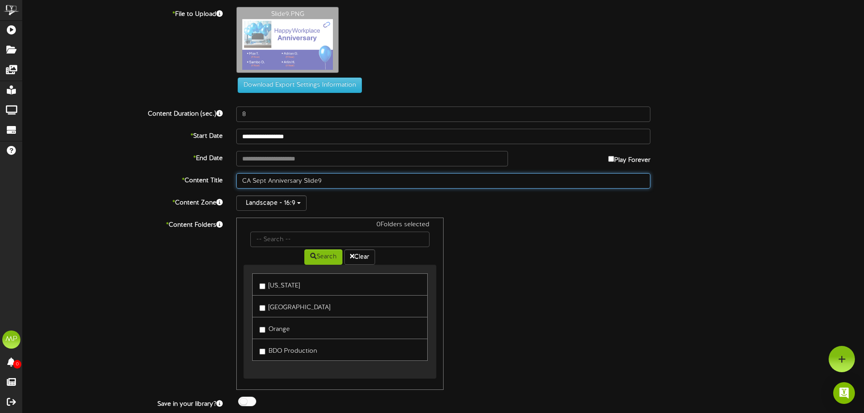
click at [317, 184] on input "CA Sept Anniversary Slide9" at bounding box center [443, 180] width 414 height 15
type input "CA Sept Anniversary Slide 9"
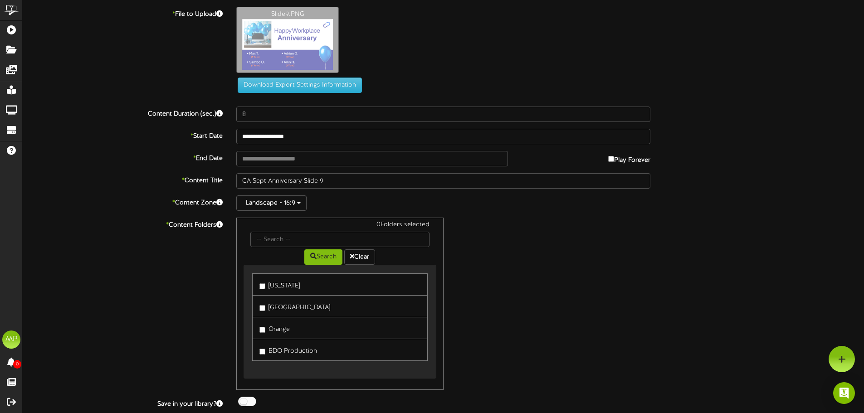
click at [261, 313] on link "[GEOGRAPHIC_DATA]" at bounding box center [339, 306] width 175 height 22
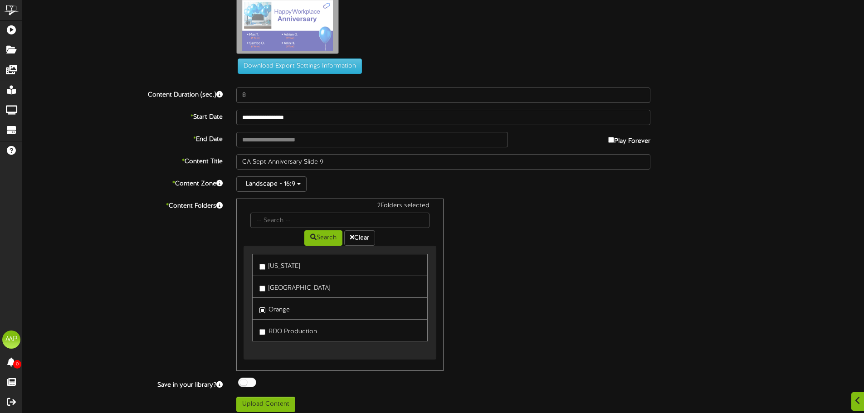
scroll to position [25, 0]
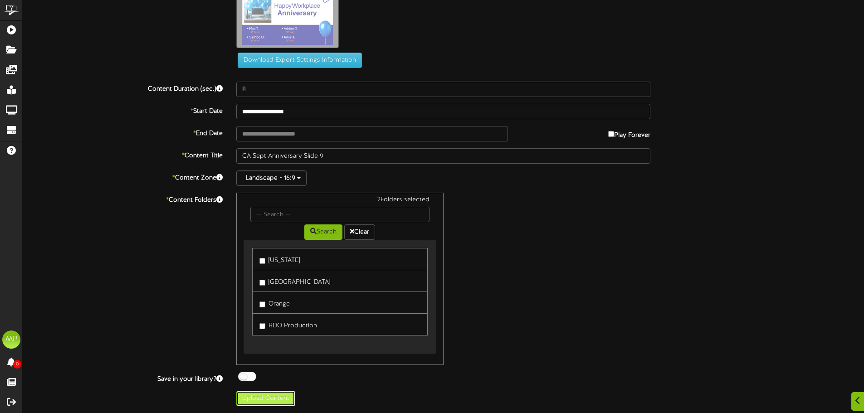
click at [268, 397] on button "Upload Content" at bounding box center [265, 398] width 59 height 15
type input "**********"
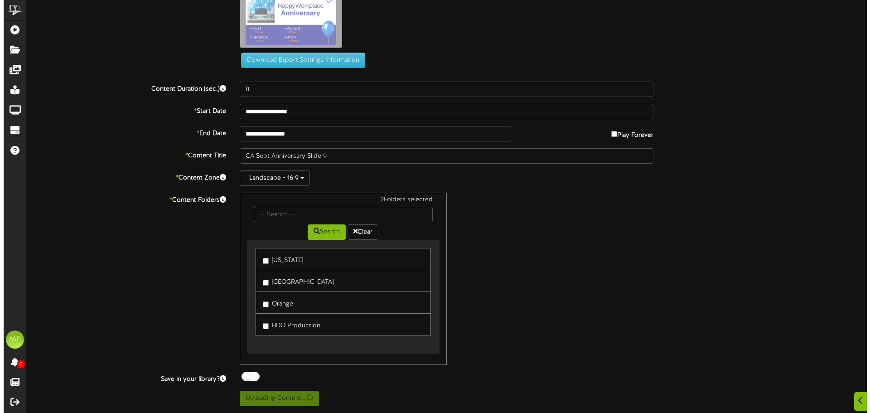
scroll to position [0, 0]
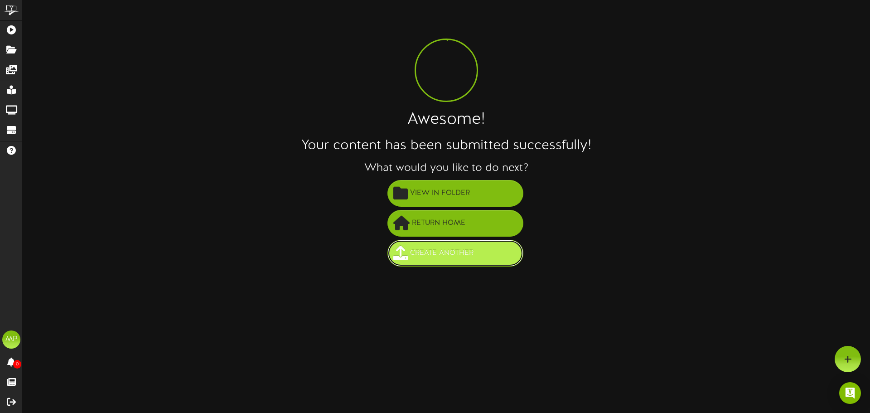
click at [494, 261] on button "Create Another" at bounding box center [456, 253] width 136 height 27
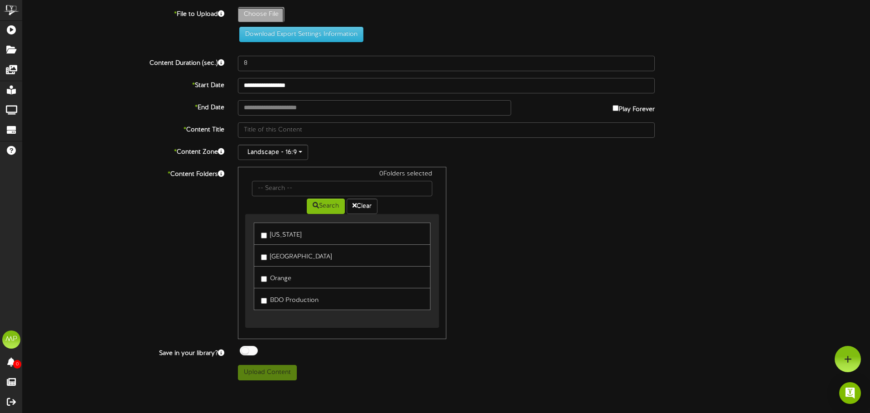
type input "**********"
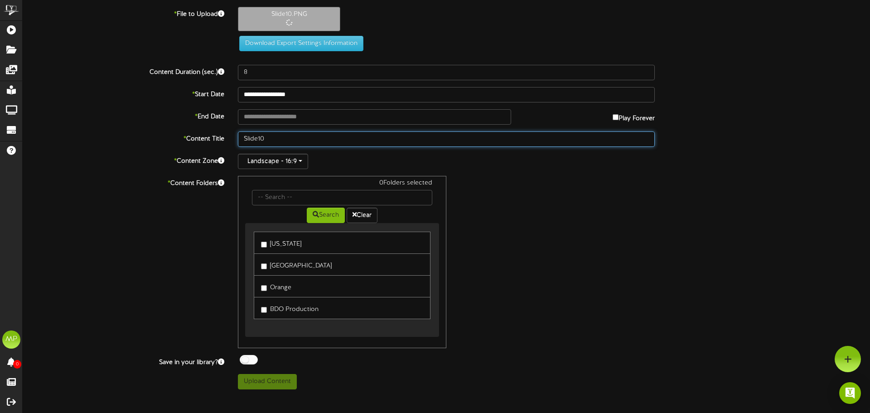
click at [245, 138] on input "Slide10" at bounding box center [446, 138] width 417 height 15
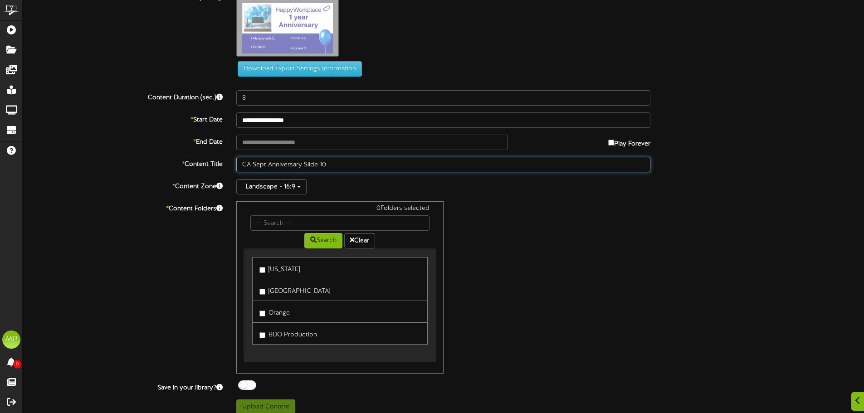
scroll to position [25, 0]
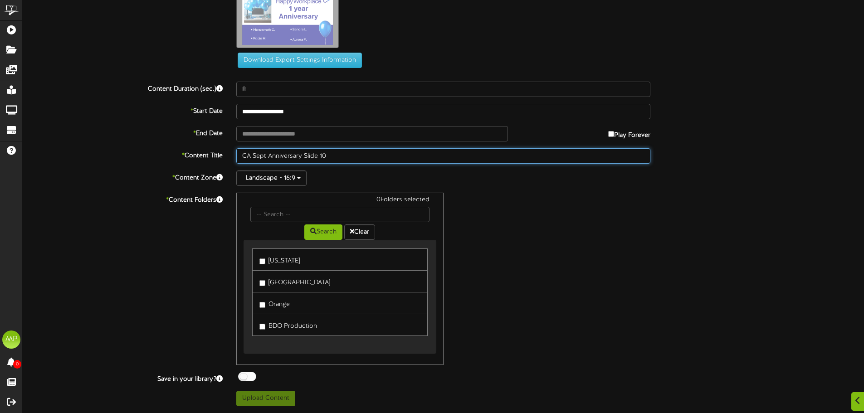
type input "CA Sept Anniversary Slide 10"
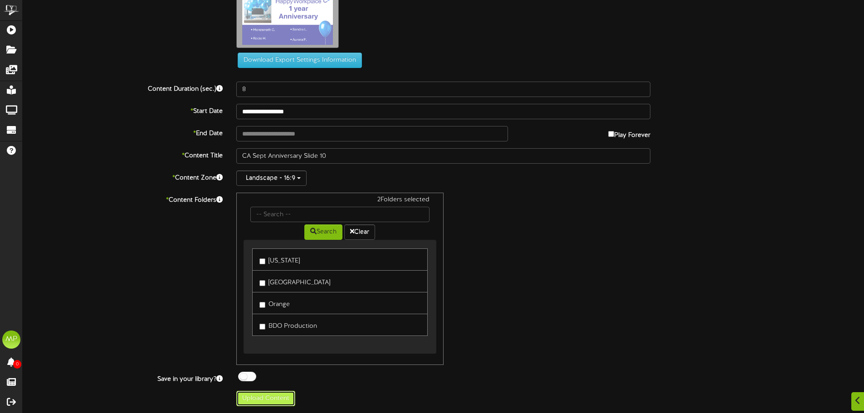
click at [256, 394] on button "Upload Content" at bounding box center [265, 398] width 59 height 15
type input "**********"
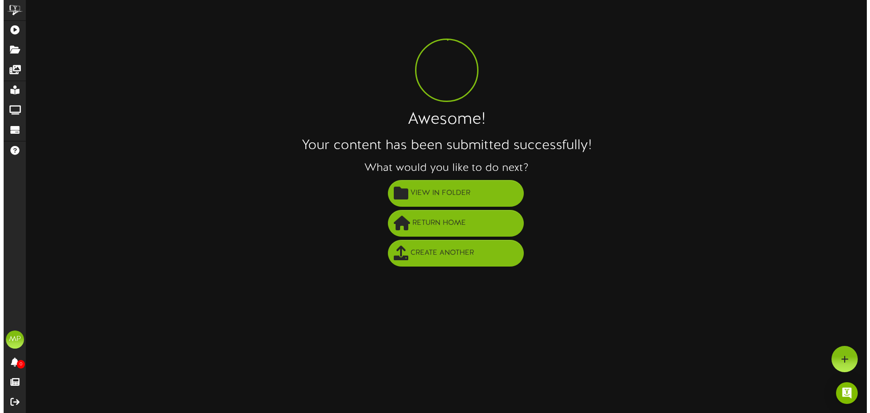
scroll to position [0, 0]
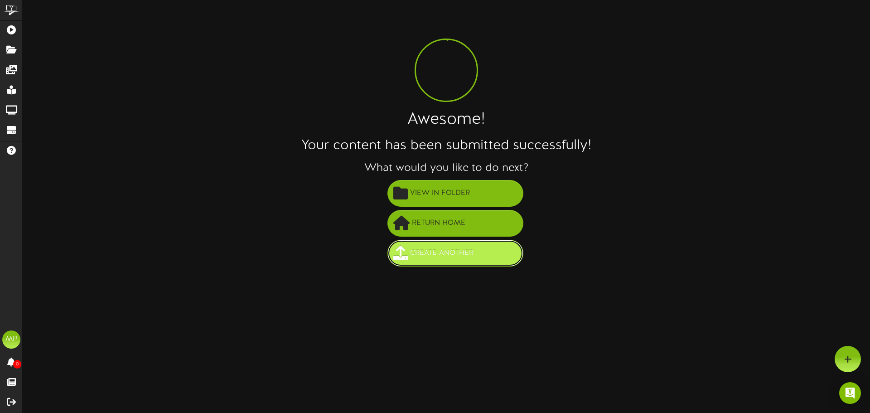
click at [445, 253] on span "Create Another" at bounding box center [442, 253] width 68 height 15
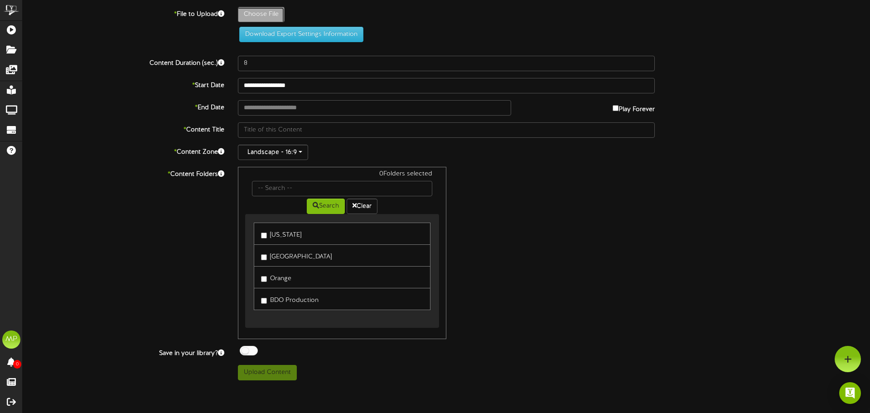
type input "**********"
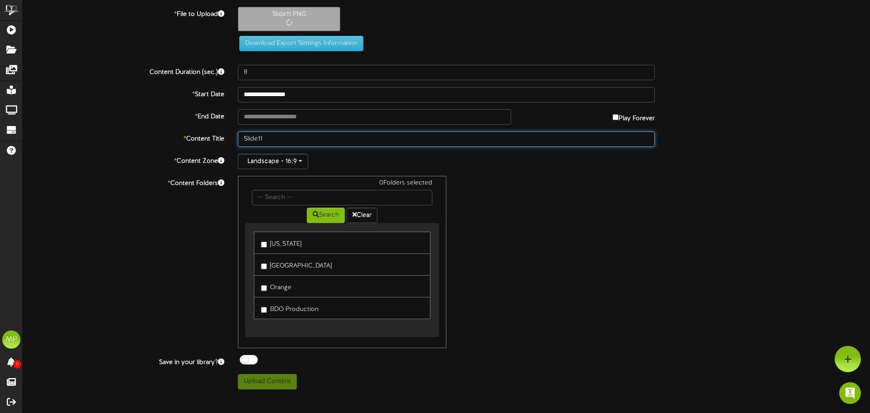
click at [244, 140] on input "Slide11" at bounding box center [446, 138] width 417 height 15
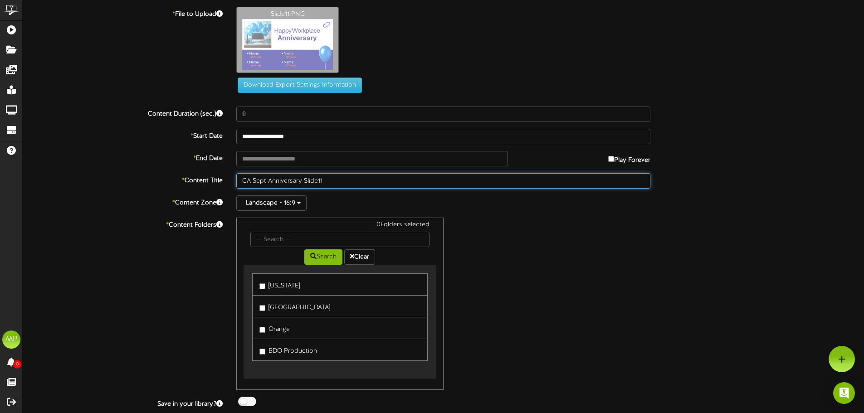
click at [320, 181] on input "CA Sept Anniversary Slide11" at bounding box center [443, 180] width 414 height 15
click at [319, 181] on input "CA Sept Anniversary Slide11" at bounding box center [443, 180] width 414 height 15
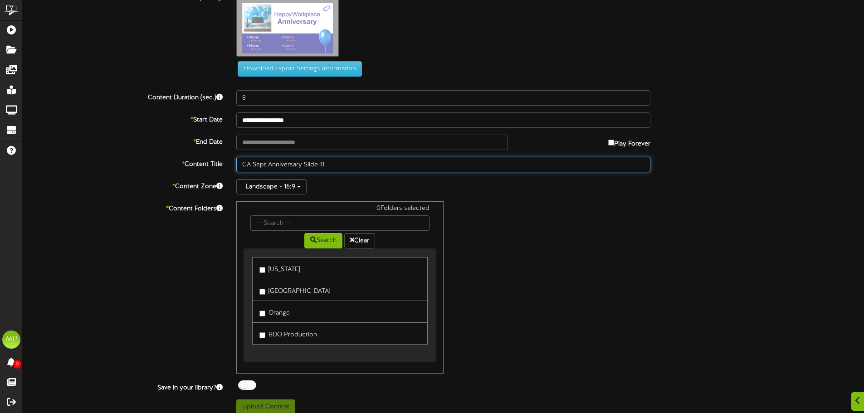
scroll to position [25, 0]
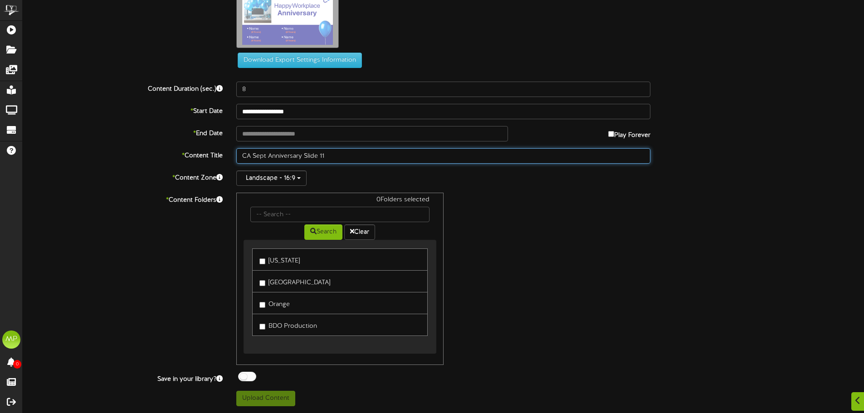
type input "CA Sept Anniversary Slide 11"
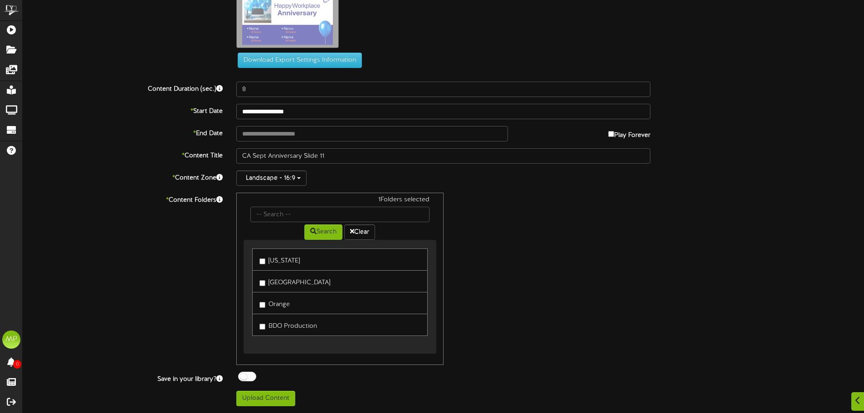
click at [267, 305] on label "Orange" at bounding box center [274, 303] width 30 height 12
click at [268, 393] on button "Upload Content" at bounding box center [265, 398] width 59 height 15
type input "**********"
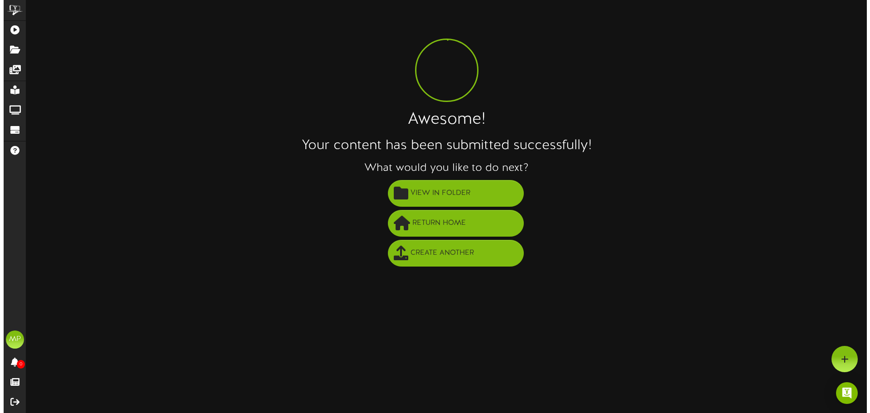
scroll to position [0, 0]
